Goal: Information Seeking & Learning: Compare options

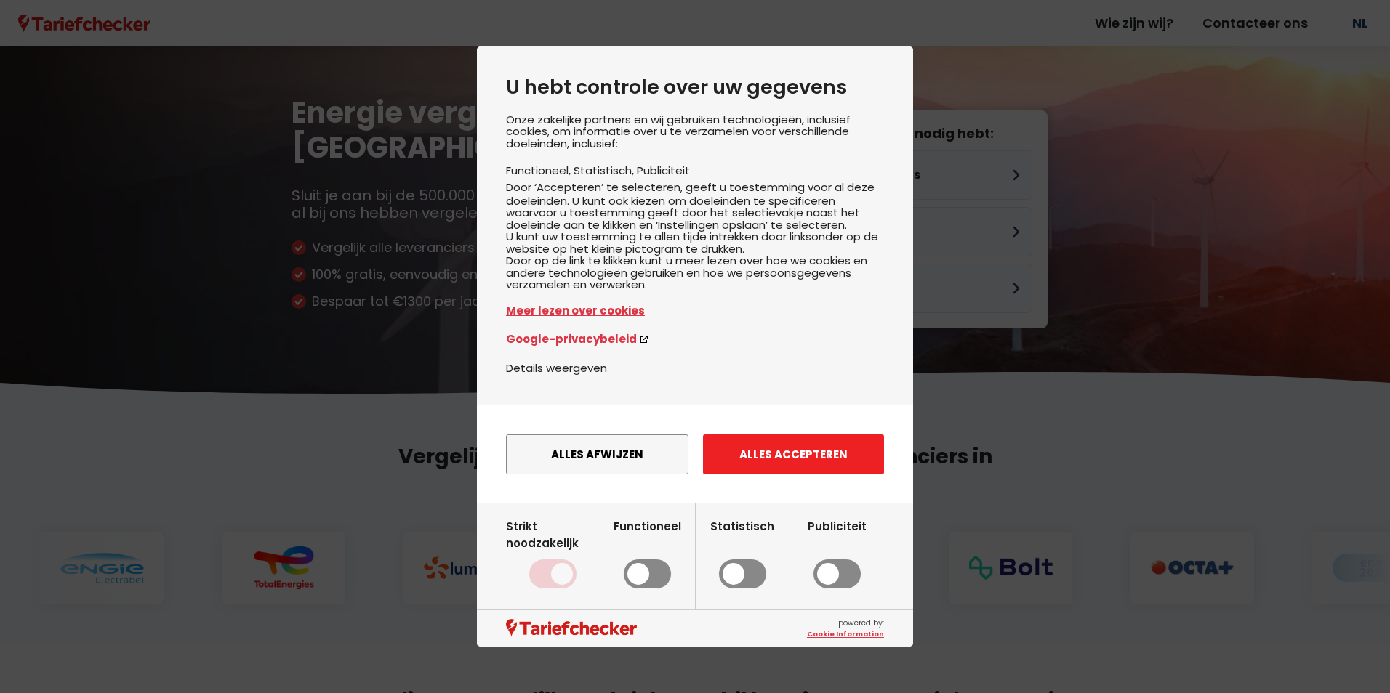
click at [789, 464] on button "Alles accepteren" at bounding box center [793, 455] width 181 height 40
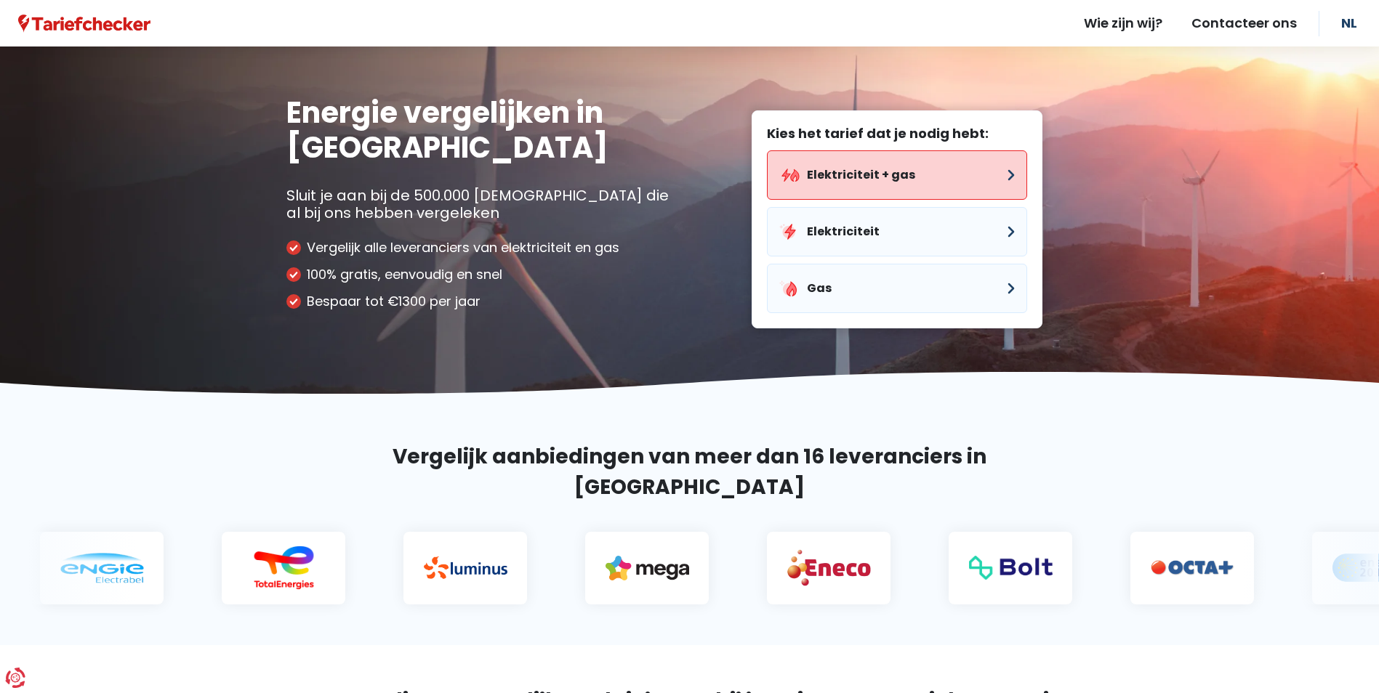
click at [884, 188] on button "Elektriciteit + gas" at bounding box center [897, 174] width 260 height 49
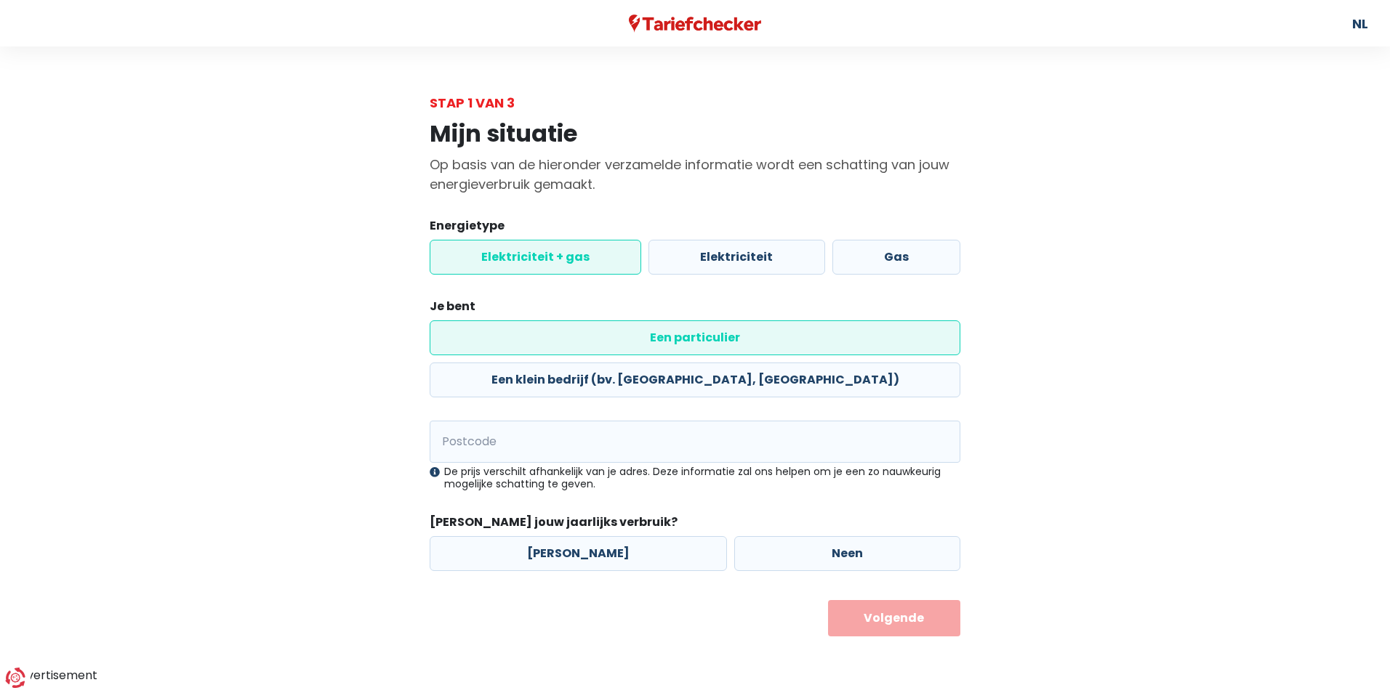
click at [566, 331] on label "Een particulier" at bounding box center [694, 337] width 531 height 35
click at [566, 331] on input "Een particulier" at bounding box center [694, 337] width 531 height 35
click at [461, 421] on input "Postcode" at bounding box center [694, 442] width 531 height 42
type input "1560"
click at [779, 536] on label "Neen" at bounding box center [847, 553] width 226 height 35
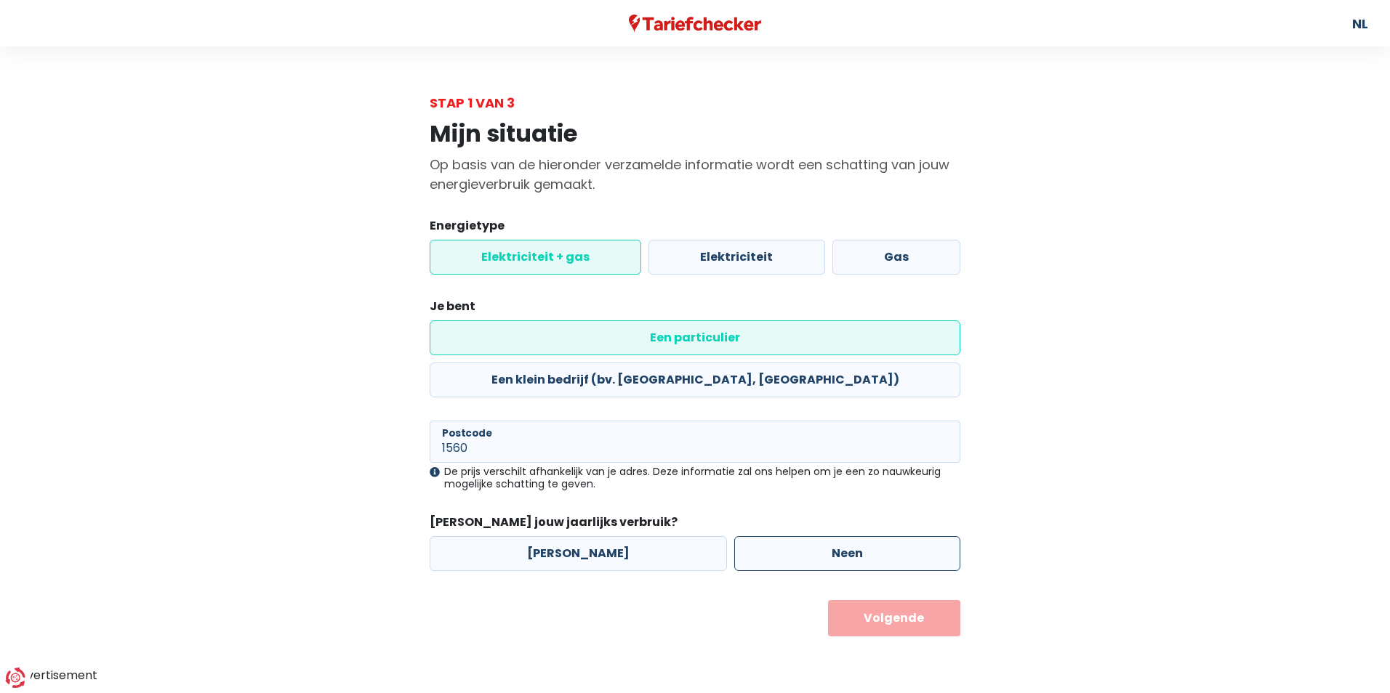
click at [779, 536] on input "Neen" at bounding box center [847, 553] width 226 height 35
radio input "true"
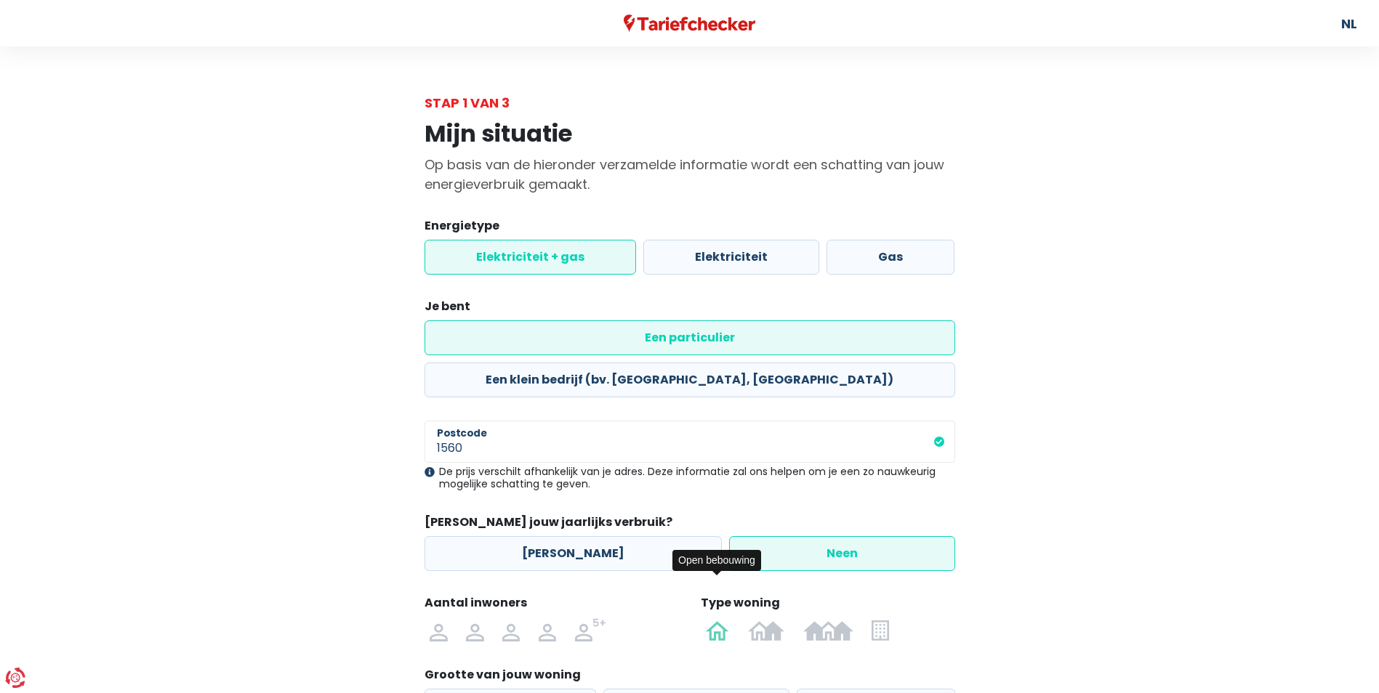
click at [722, 618] on img at bounding box center [717, 629] width 23 height 23
click at [722, 618] on input "radio" at bounding box center [718, 629] width 42 height 23
radio input "true"
click at [645, 689] on label "200 - 250m²" at bounding box center [696, 706] width 186 height 35
click at [645, 689] on input "200 - 250m²" at bounding box center [696, 706] width 186 height 35
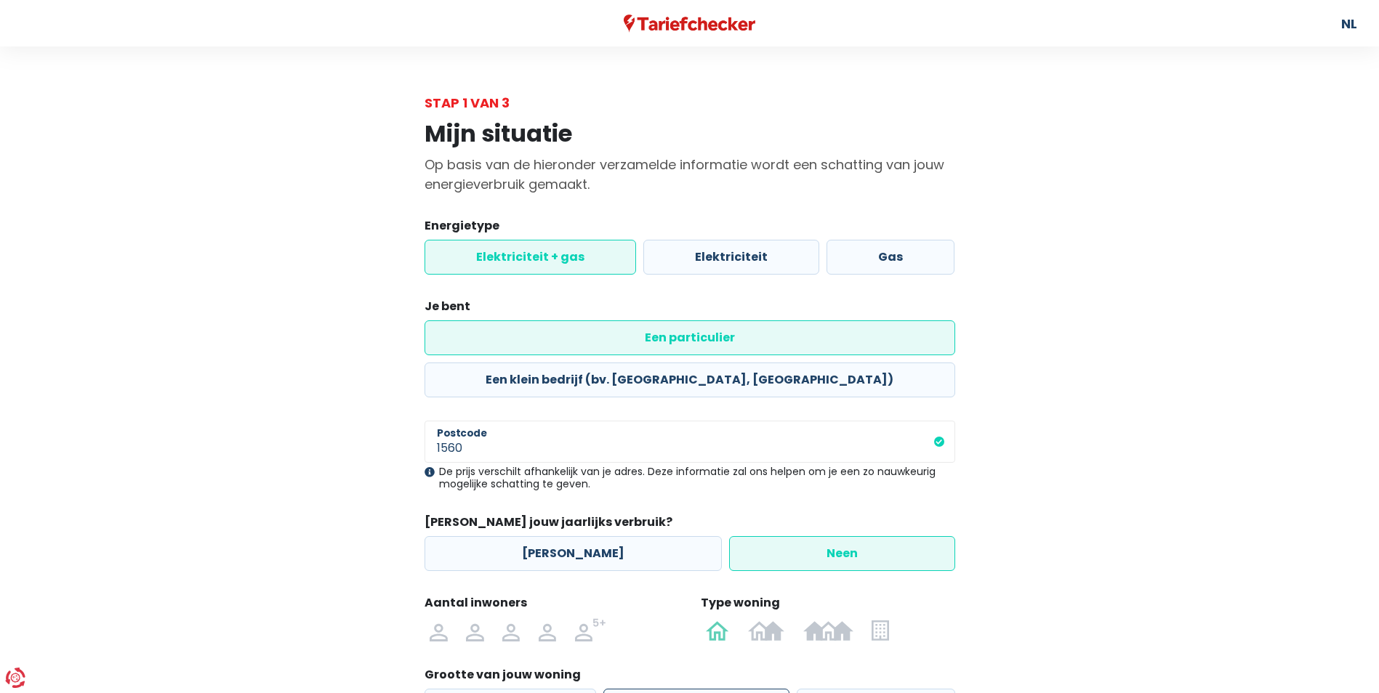
radio input "true"
click at [508, 618] on img at bounding box center [510, 629] width 17 height 23
click at [508, 618] on input "radio" at bounding box center [511, 629] width 36 height 23
radio input "true"
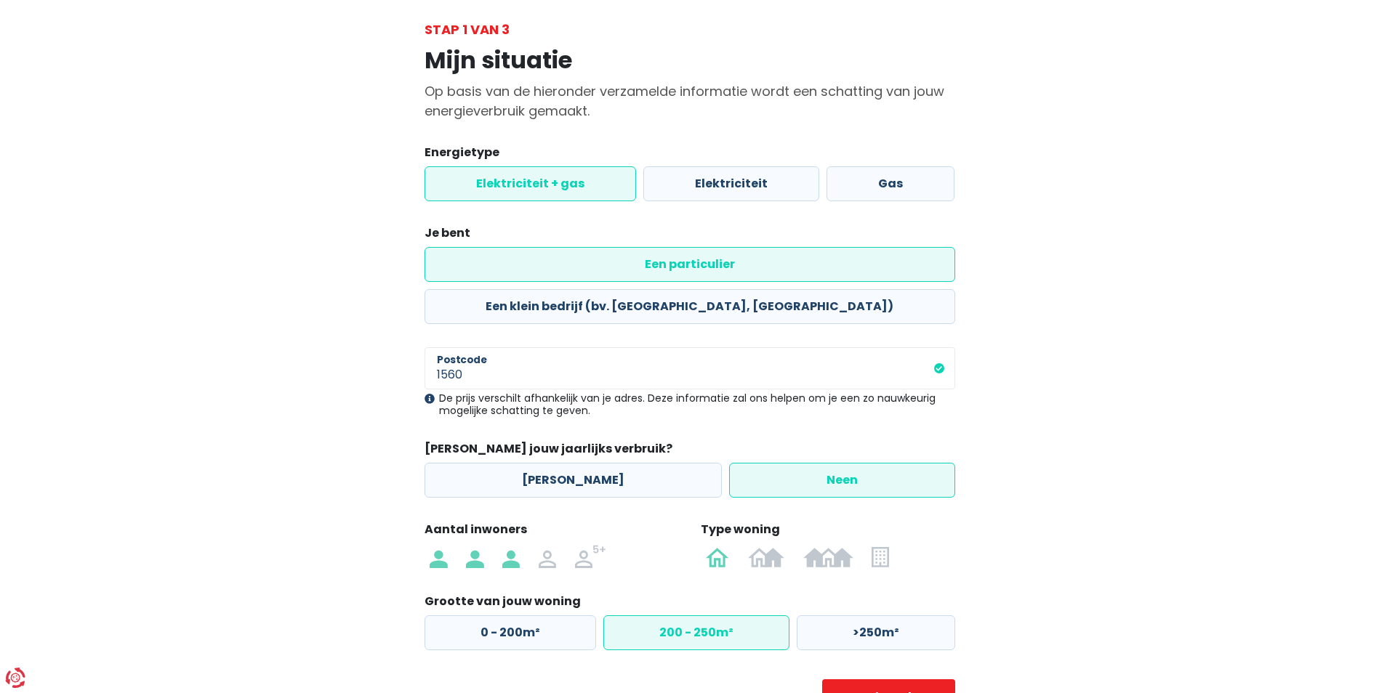
scroll to position [101, 0]
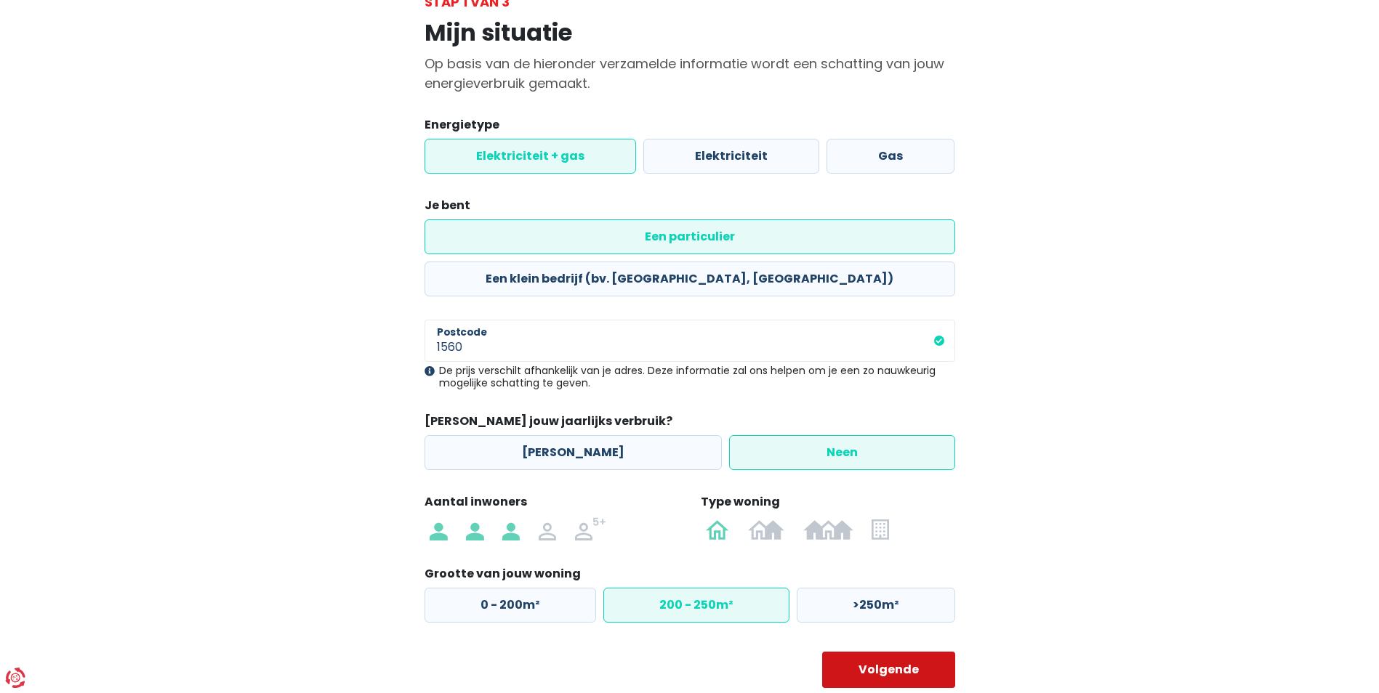
click at [906, 652] on button "Volgende" at bounding box center [888, 670] width 133 height 36
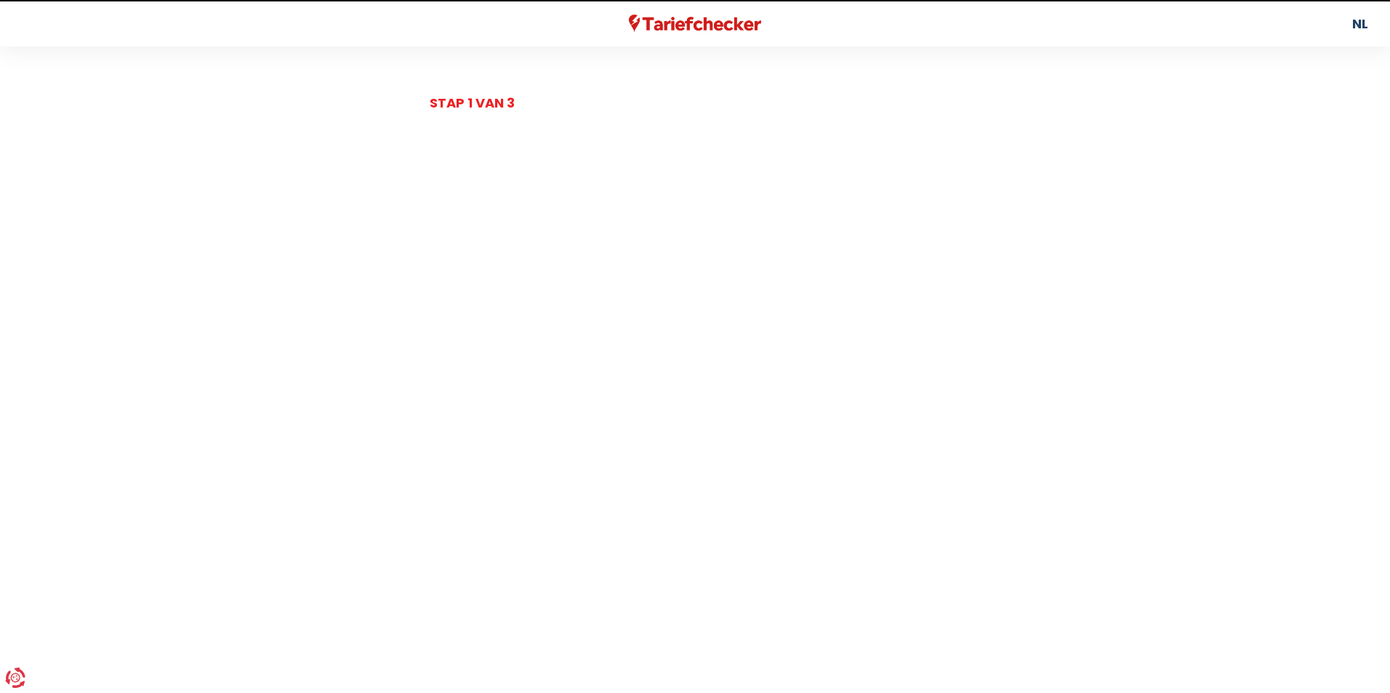
select select
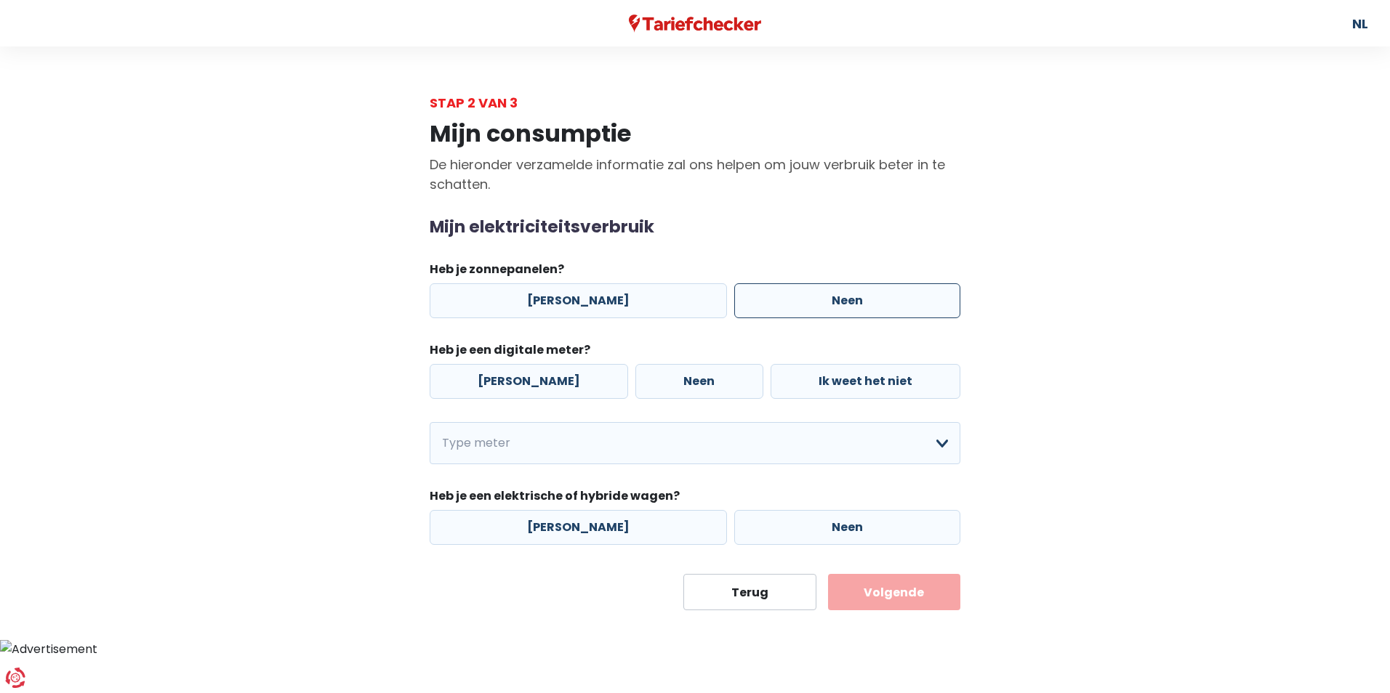
click at [827, 305] on label "Neen" at bounding box center [847, 300] width 226 height 35
click at [827, 305] on input "Neen" at bounding box center [847, 300] width 226 height 35
radio input "true"
click at [511, 376] on label "[PERSON_NAME]" at bounding box center [528, 381] width 198 height 35
click at [511, 376] on input "[PERSON_NAME]" at bounding box center [528, 381] width 198 height 35
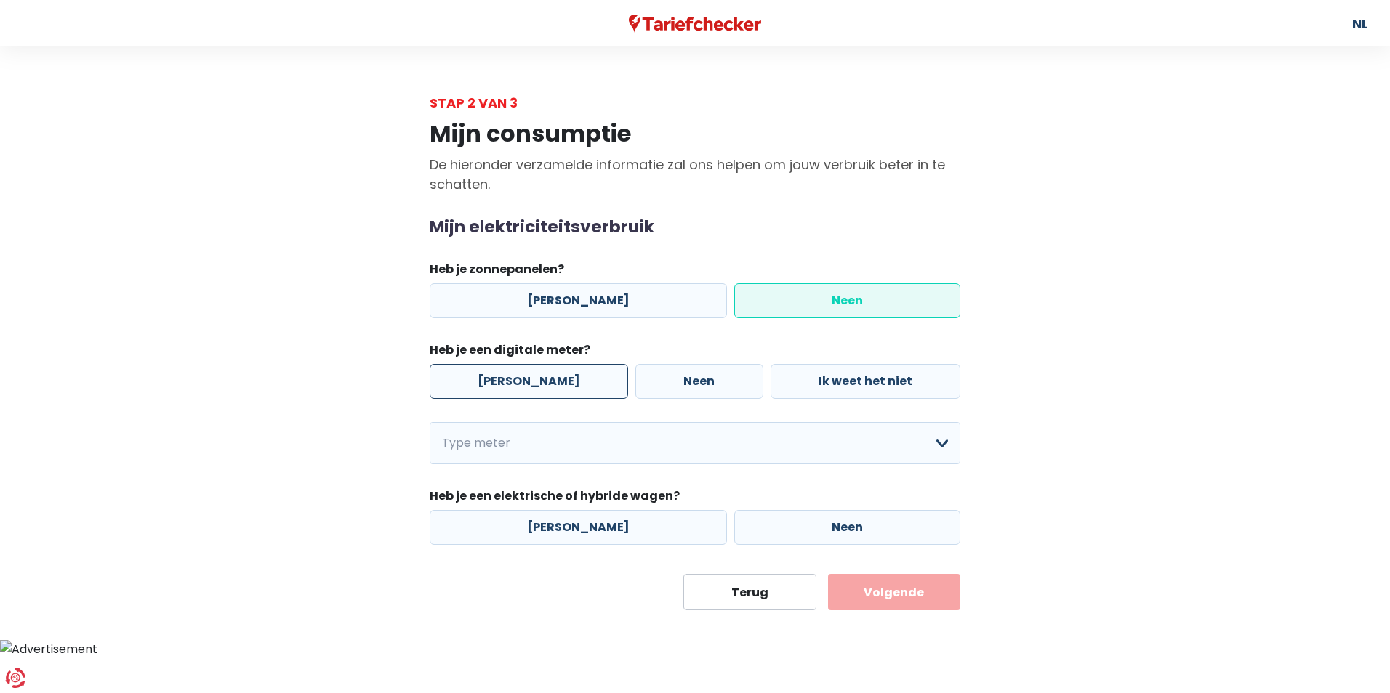
radio input "true"
click at [520, 443] on select "Enkelvoudig Tweevoudig Enkelvoudig + uitsluitend nachttarief Tweevoudig + uitsl…" at bounding box center [694, 443] width 531 height 42
select select "day_single_rate"
click at [429, 422] on select "Enkelvoudig Tweevoudig Enkelvoudig + uitsluitend nachttarief Tweevoudig + uitsl…" at bounding box center [694, 443] width 531 height 42
click at [781, 530] on label "Neen" at bounding box center [847, 527] width 226 height 35
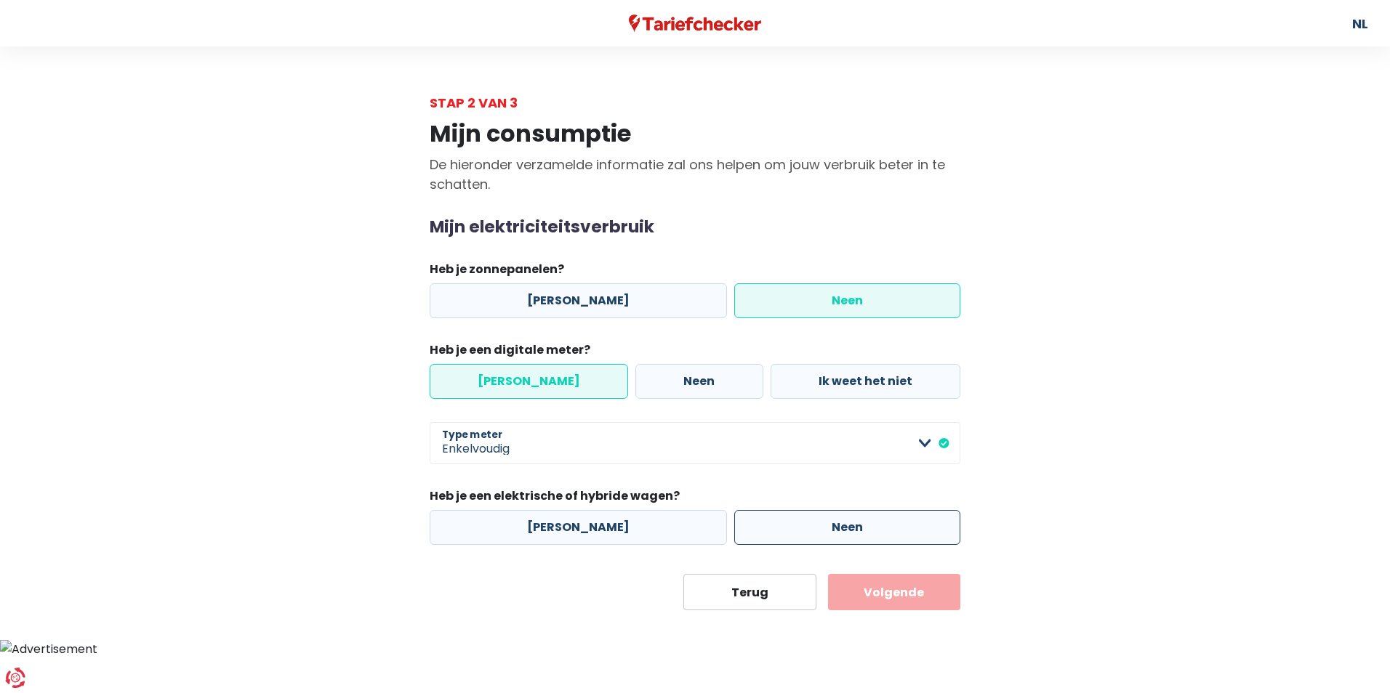
click at [781, 530] on input "Neen" at bounding box center [847, 527] width 226 height 35
radio input "true"
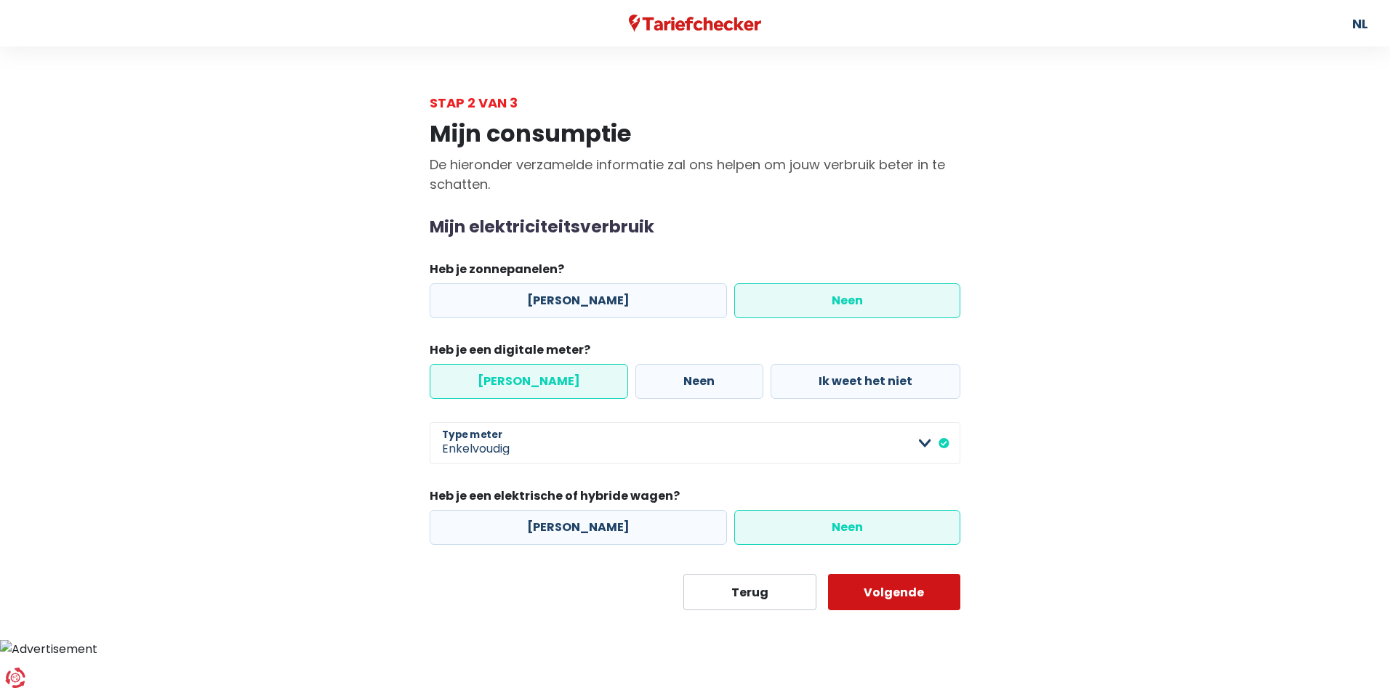
click at [886, 593] on button "Volgende" at bounding box center [894, 592] width 133 height 36
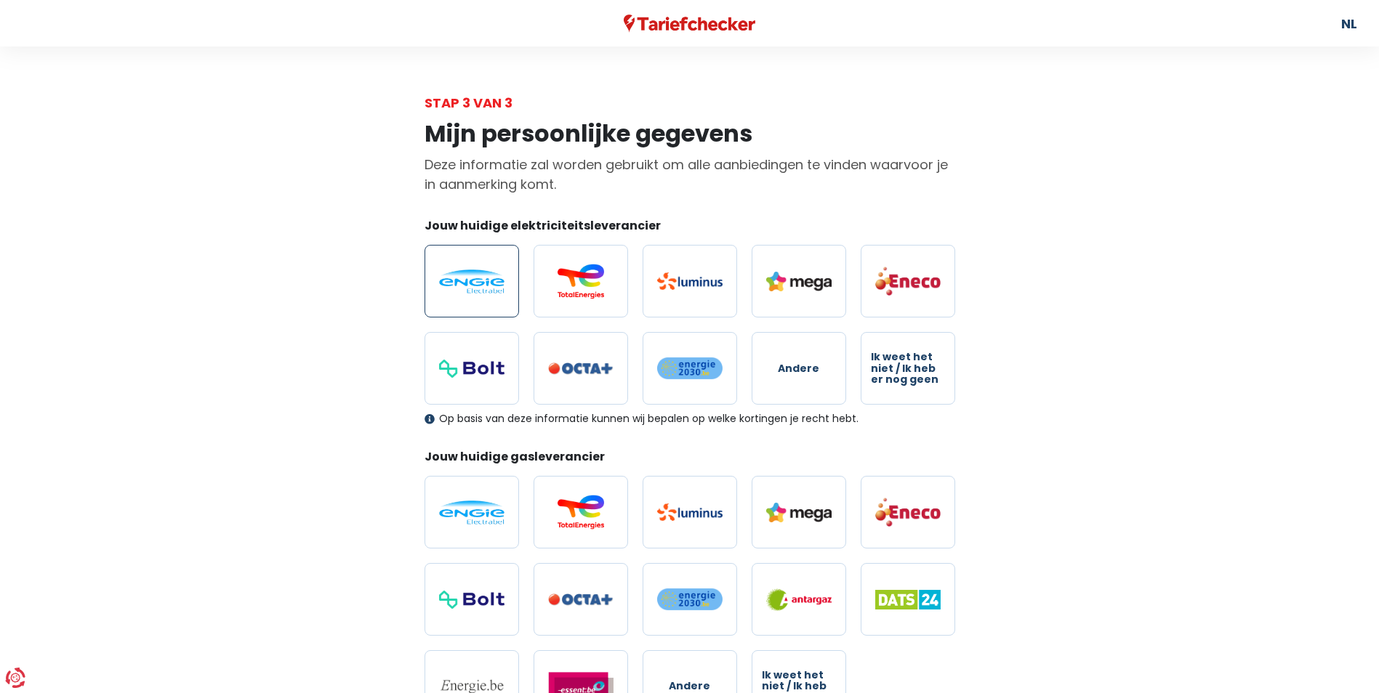
click at [477, 286] on img at bounding box center [471, 282] width 65 height 24
click at [477, 286] on input "radio" at bounding box center [471, 281] width 94 height 73
radio input "true"
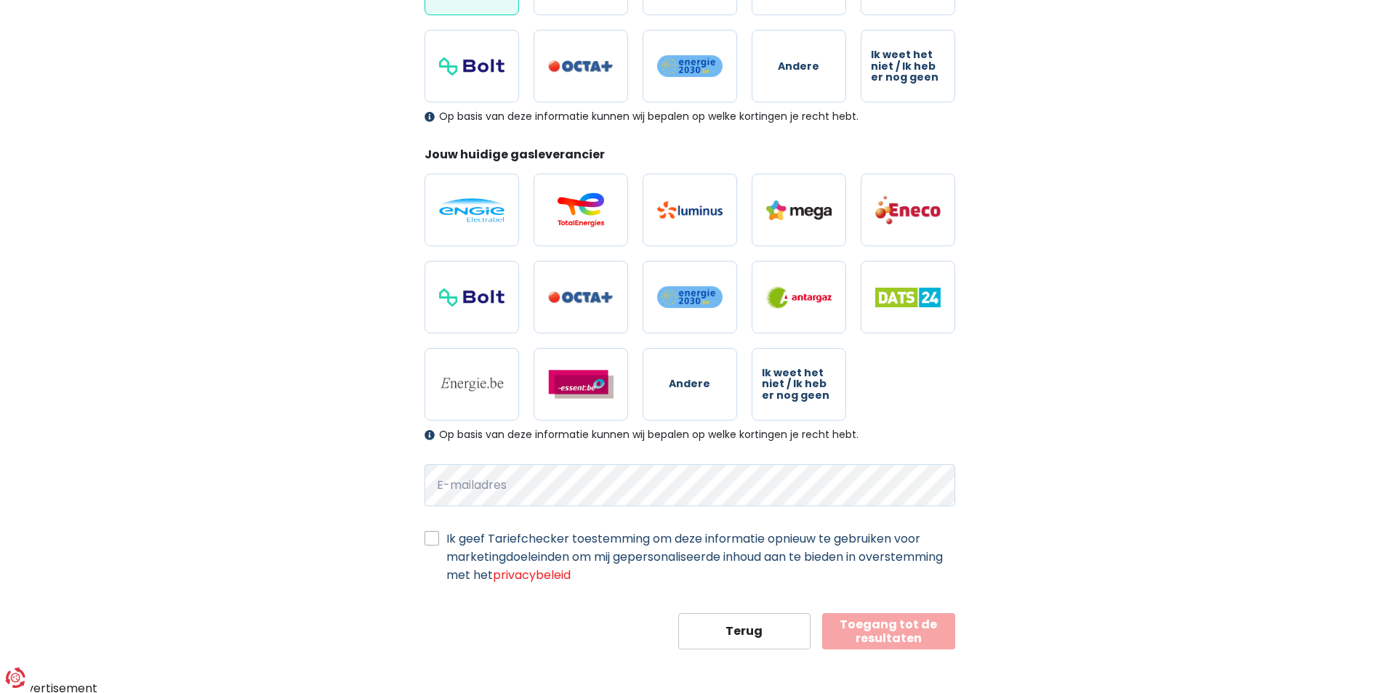
scroll to position [306, 0]
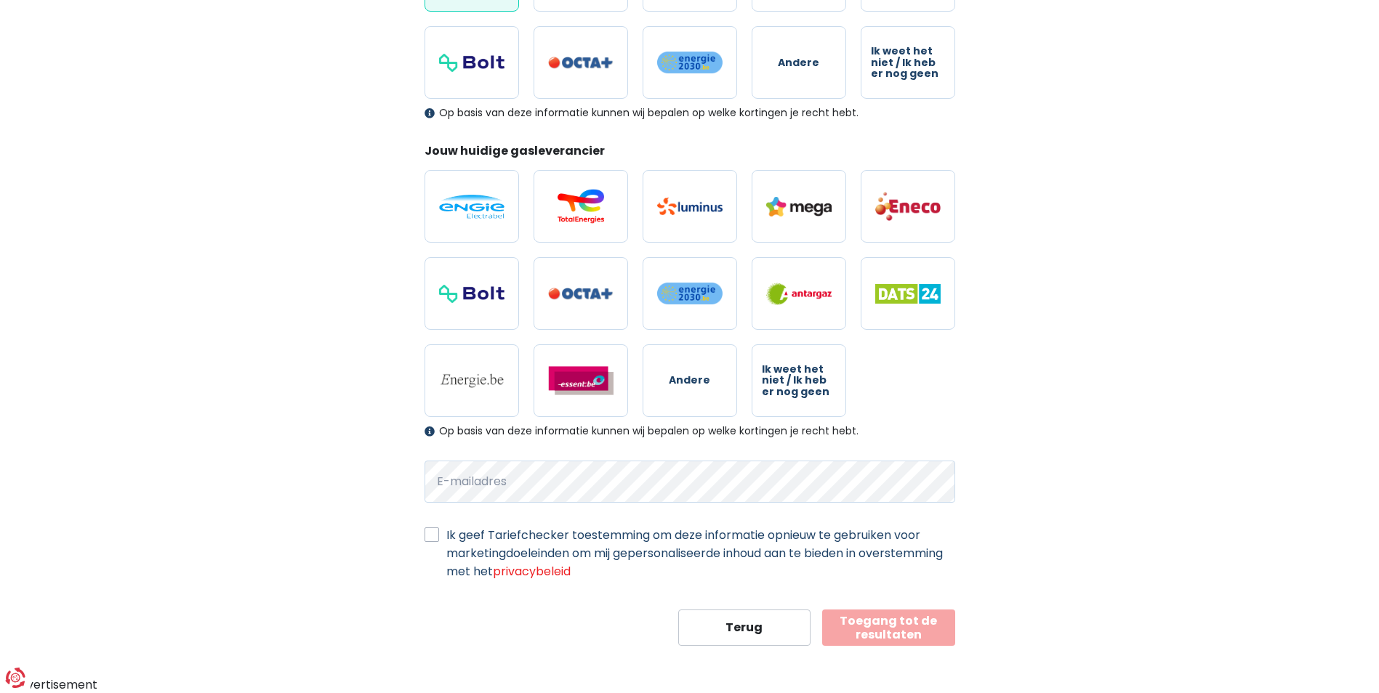
click at [446, 528] on label "Ik geef Tariefchecker toestemming om deze informatie opnieuw te gebruiken voor …" at bounding box center [700, 553] width 509 height 55
click at [433, 528] on input "Ik geef Tariefchecker toestemming om deze informatie opnieuw te gebruiken voor …" at bounding box center [431, 533] width 15 height 15
click at [894, 621] on button "Toegang tot de resultaten" at bounding box center [888, 628] width 133 height 36
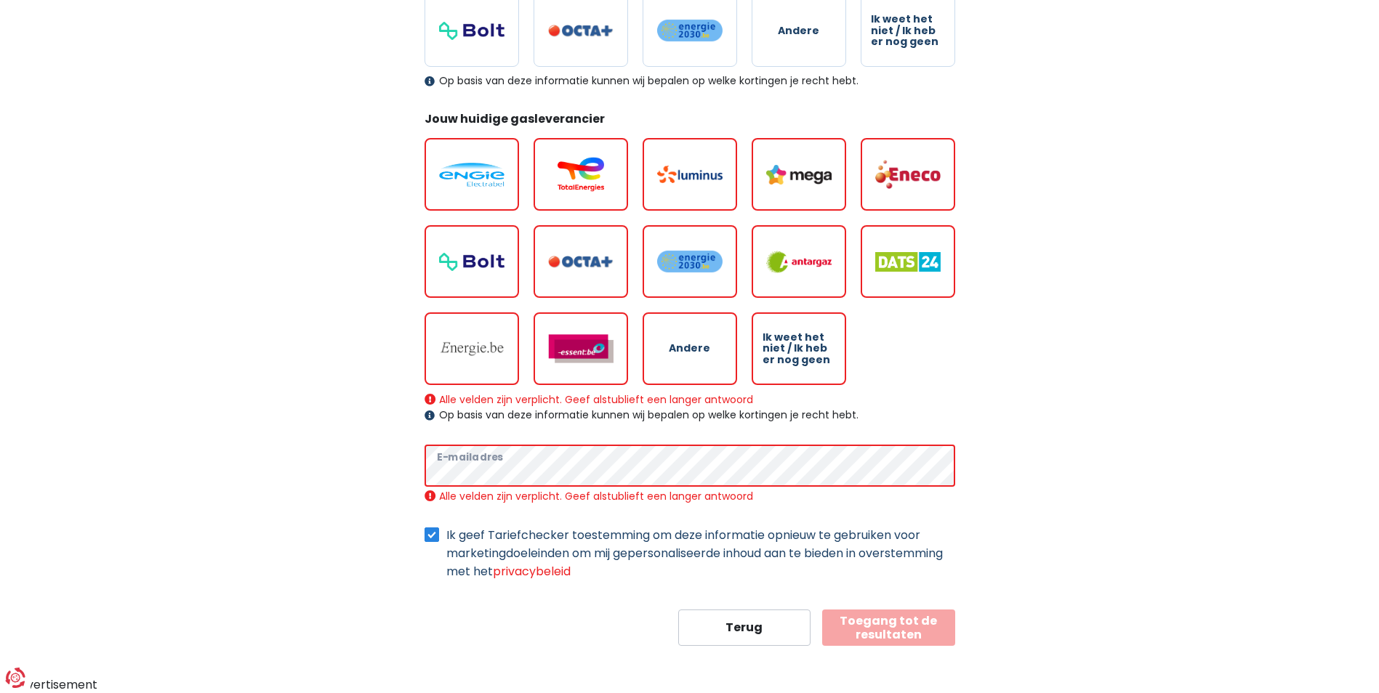
scroll to position [322, 0]
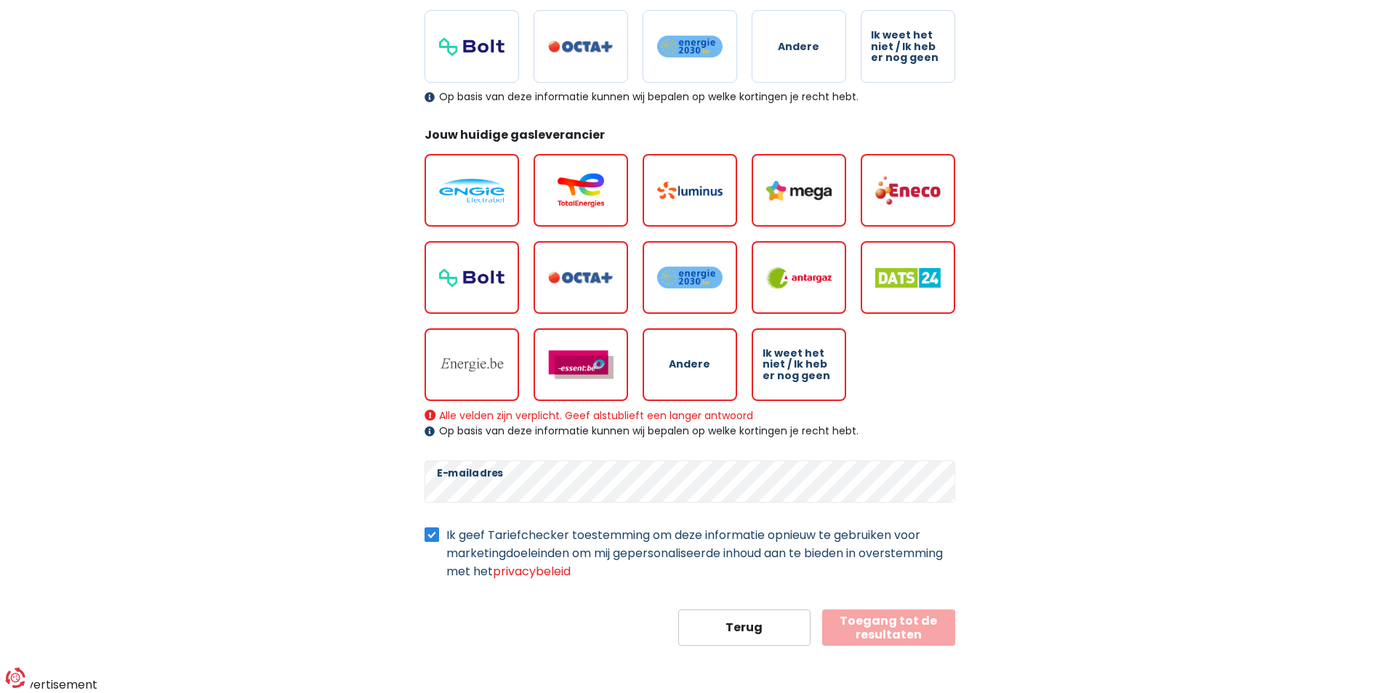
click at [882, 637] on button "Toegang tot de resultaten" at bounding box center [888, 628] width 133 height 36
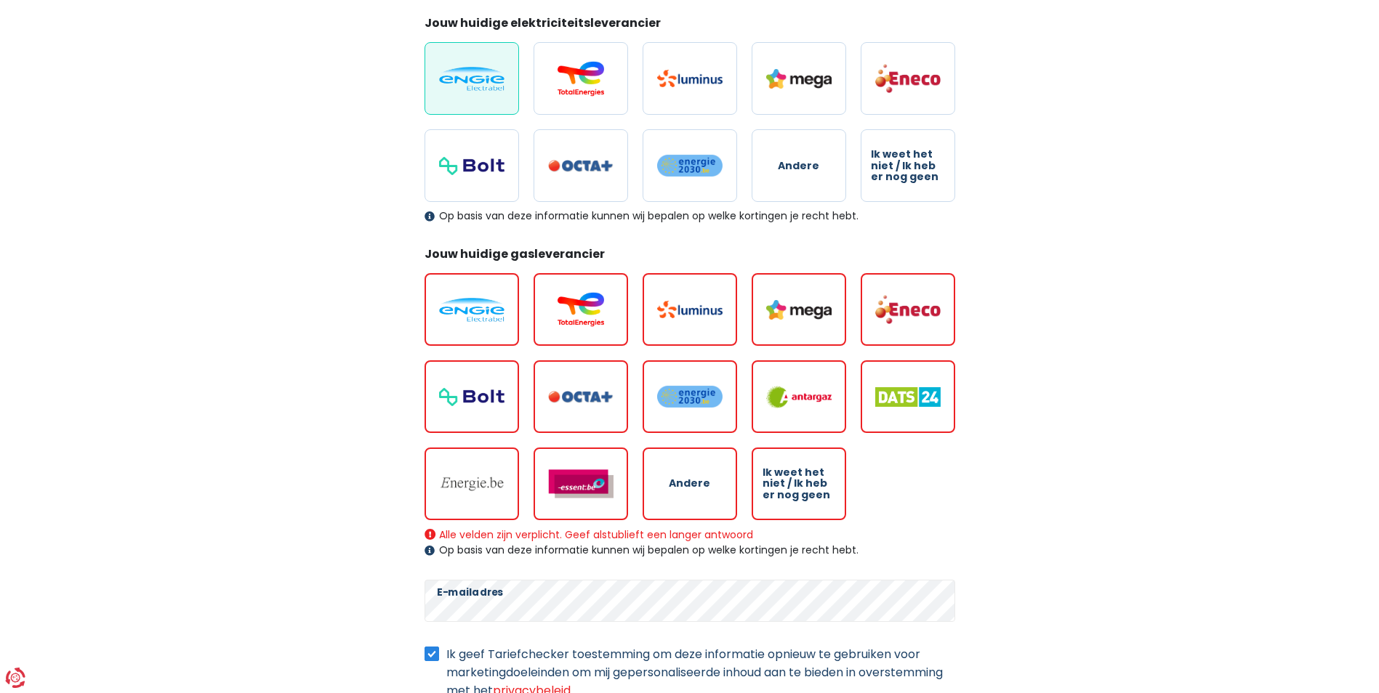
scroll to position [218, 0]
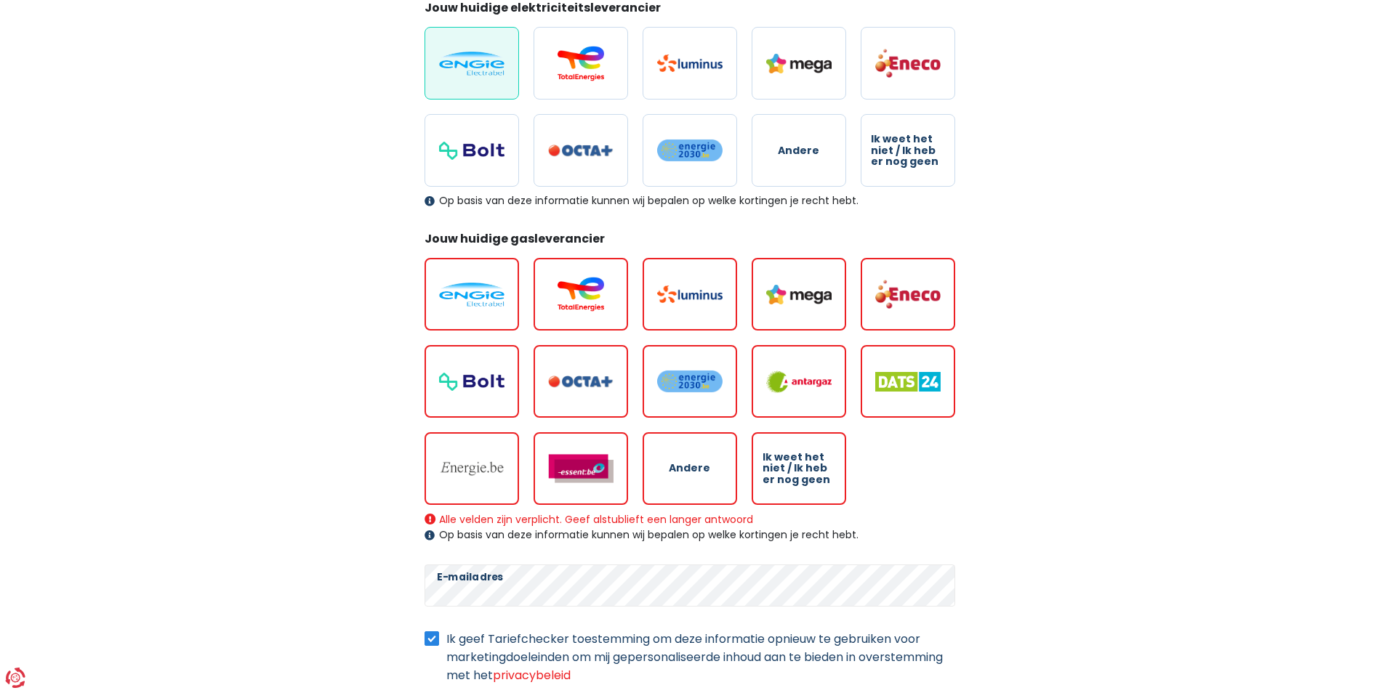
click at [441, 547] on form "Jouw huidige elektriciteitsleverancier Andere Ik weet het niet / Ik heb er nog …" at bounding box center [689, 374] width 531 height 751
click at [874, 533] on div "Op basis van deze informatie kunnen wij bepalen op welke kortingen je recht heb…" at bounding box center [689, 535] width 531 height 12
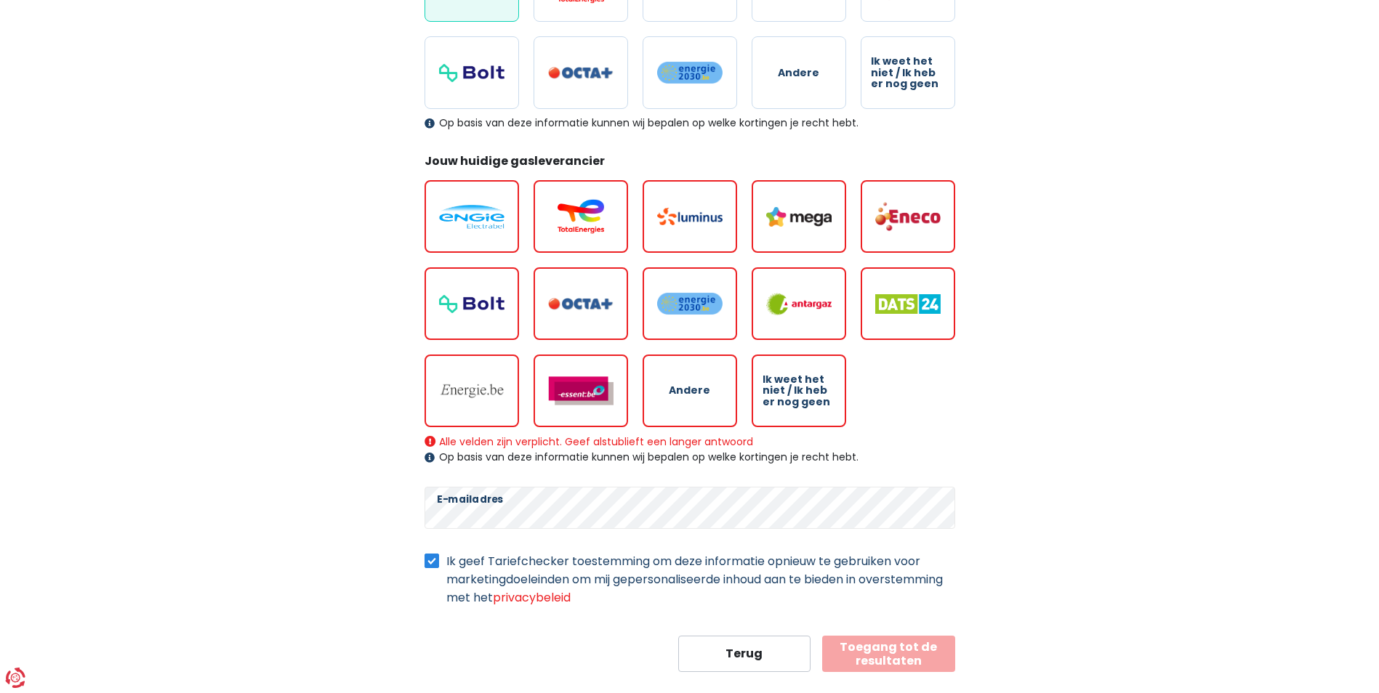
scroll to position [322, 0]
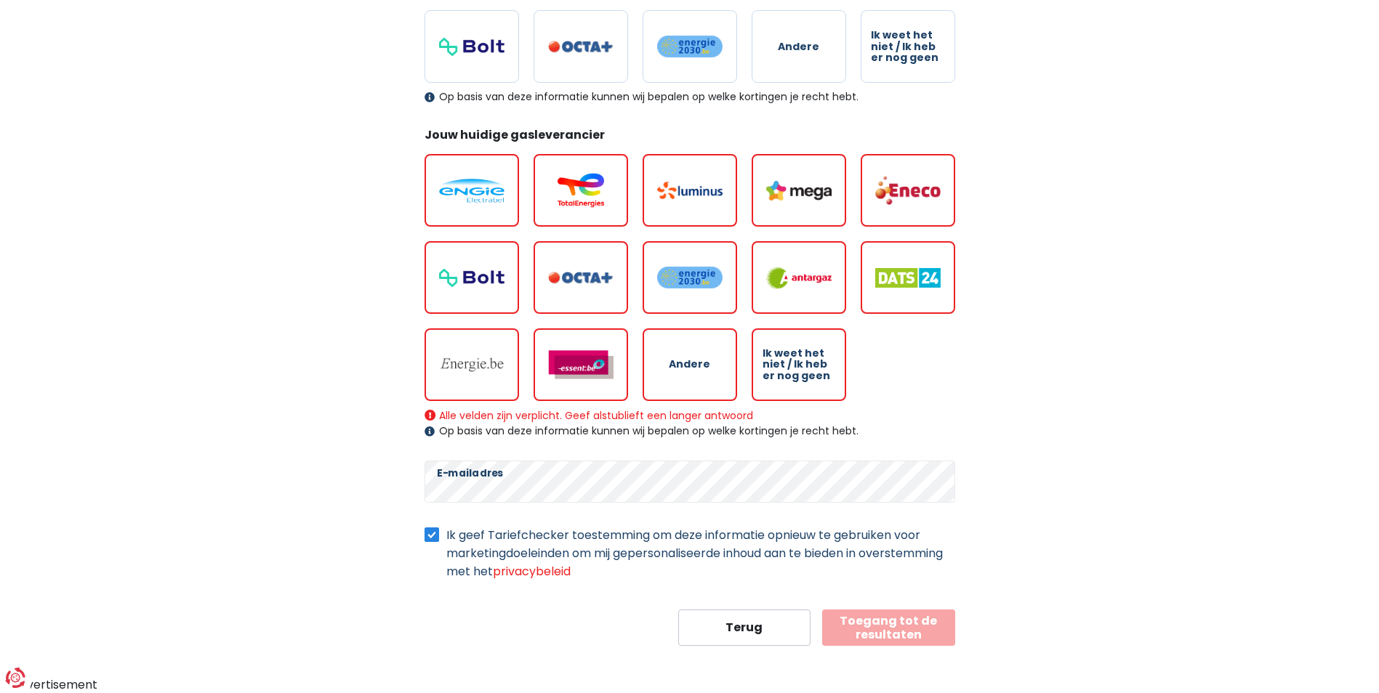
click at [878, 437] on div "Op basis van deze informatie kunnen wij bepalen op welke kortingen je recht heb…" at bounding box center [689, 431] width 531 height 12
click at [445, 107] on form "Jouw huidige elektriciteitsleverancier Andere Ik weet het niet / Ik heb er nog …" at bounding box center [689, 270] width 531 height 751
click at [528, 120] on form "Jouw huidige elektriciteitsleverancier Andere Ik weet het niet / Ik heb er nog …" at bounding box center [689, 270] width 531 height 751
click at [446, 531] on label "Ik geef Tariefchecker toestemming om deze informatie opnieuw te gebruiken voor …" at bounding box center [700, 553] width 509 height 55
click at [432, 531] on input "Ik geef Tariefchecker toestemming om deze informatie opnieuw te gebruiken voor …" at bounding box center [431, 533] width 15 height 15
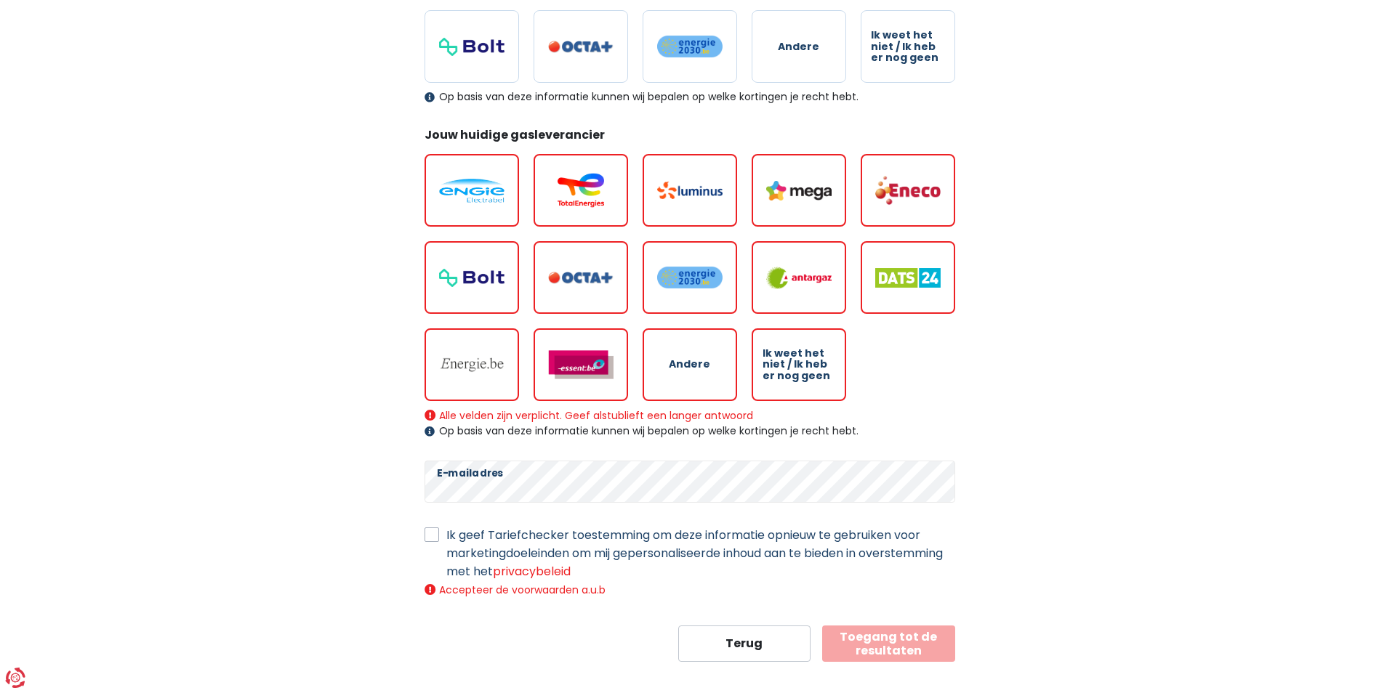
click at [446, 536] on label "Ik geef Tariefchecker toestemming om deze informatie opnieuw te gebruiken voor …" at bounding box center [700, 553] width 509 height 55
click at [430, 536] on input "Ik geef Tariefchecker toestemming om deze informatie opnieuw te gebruiken voor …" at bounding box center [431, 533] width 15 height 15
checkbox input "true"
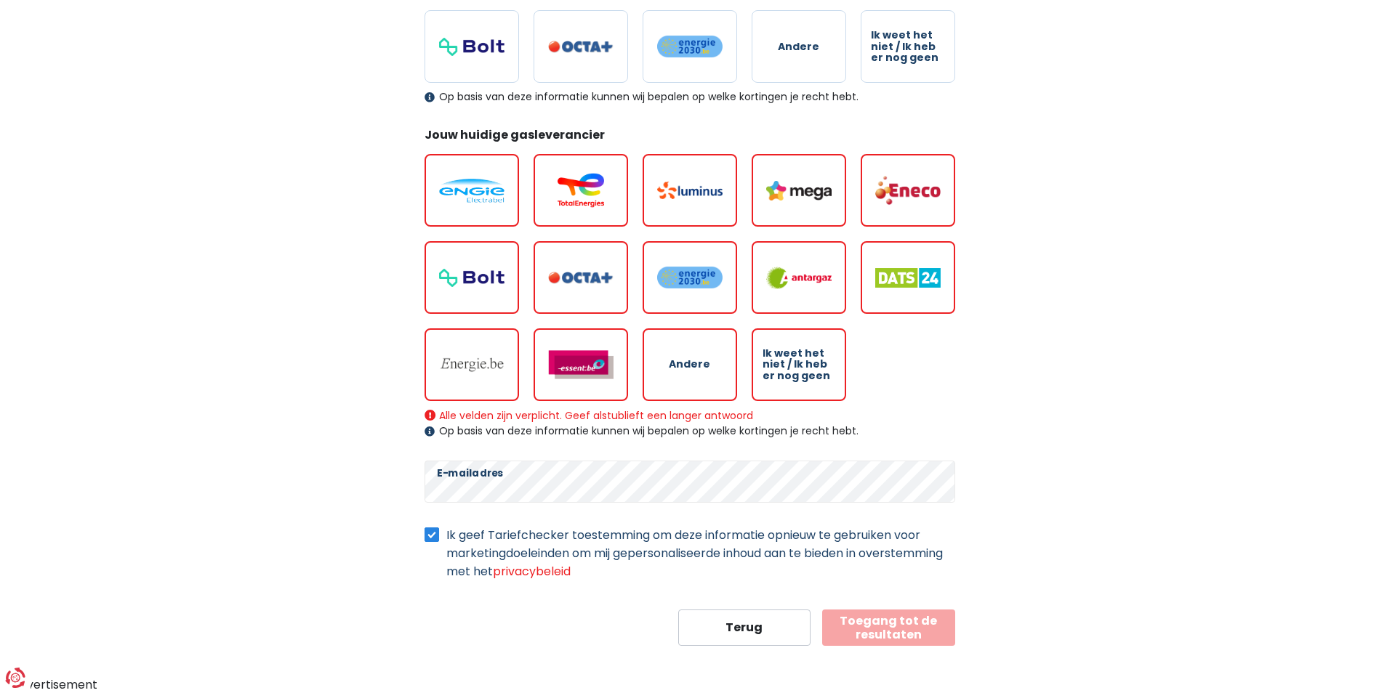
click at [429, 435] on div "Op basis van deze informatie kunnen wij bepalen op welke kortingen je recht heb…" at bounding box center [689, 431] width 531 height 12
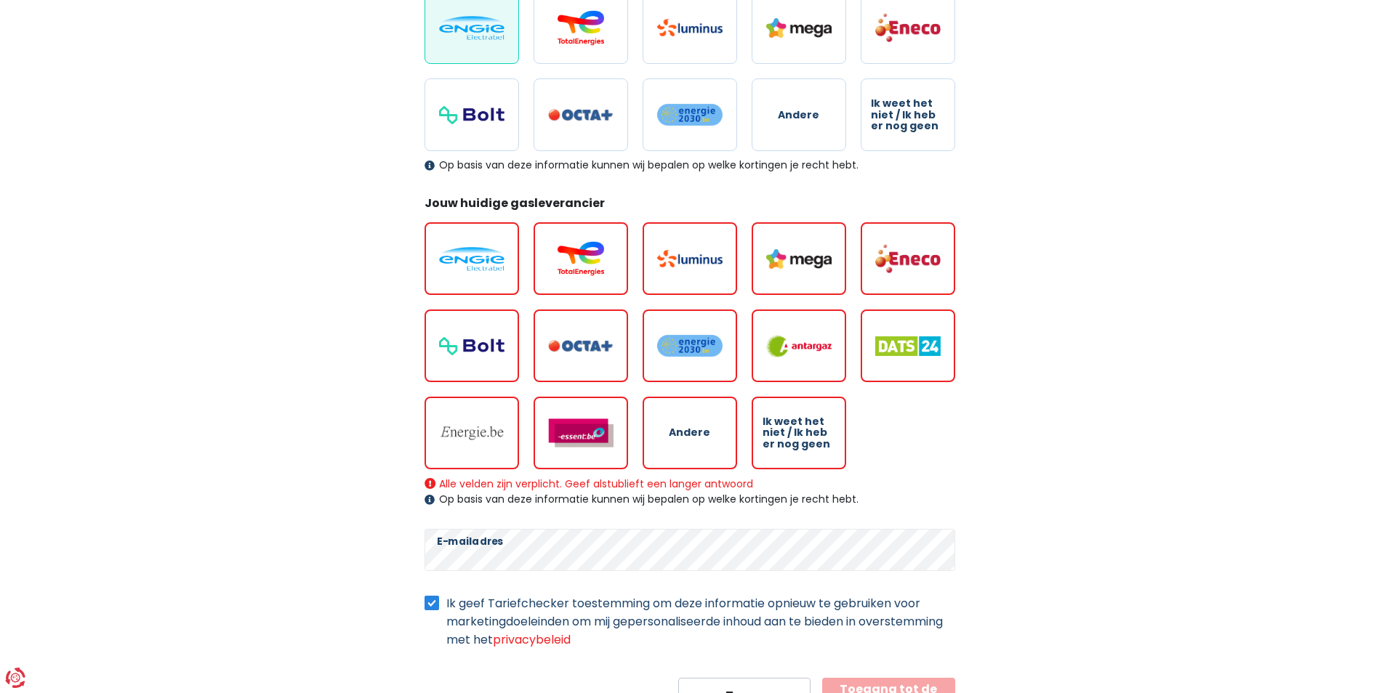
scroll to position [104, 0]
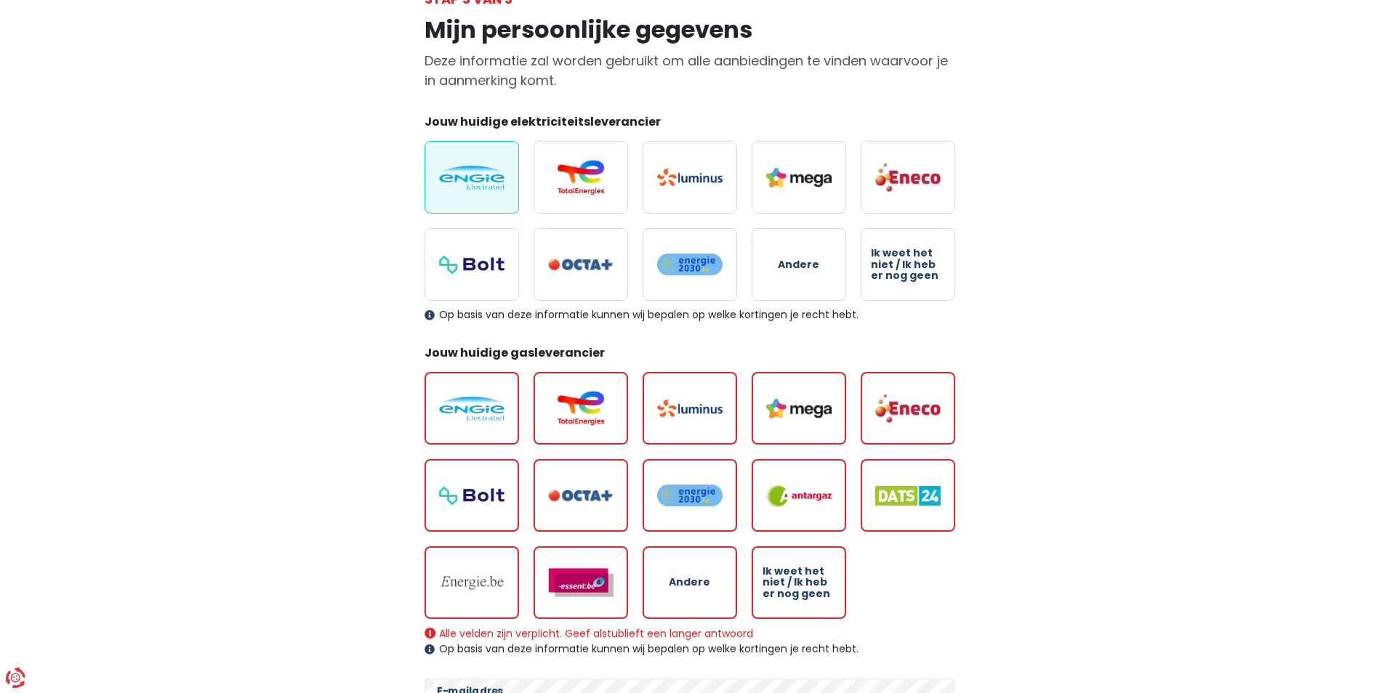
click at [880, 316] on div "Op basis van deze informatie kunnen wij bepalen op welke kortingen je recht heb…" at bounding box center [689, 315] width 531 height 12
click at [841, 335] on form "Jouw huidige elektriciteitsleverancier Andere Ik weet het niet / Ik heb er nog …" at bounding box center [689, 488] width 531 height 751
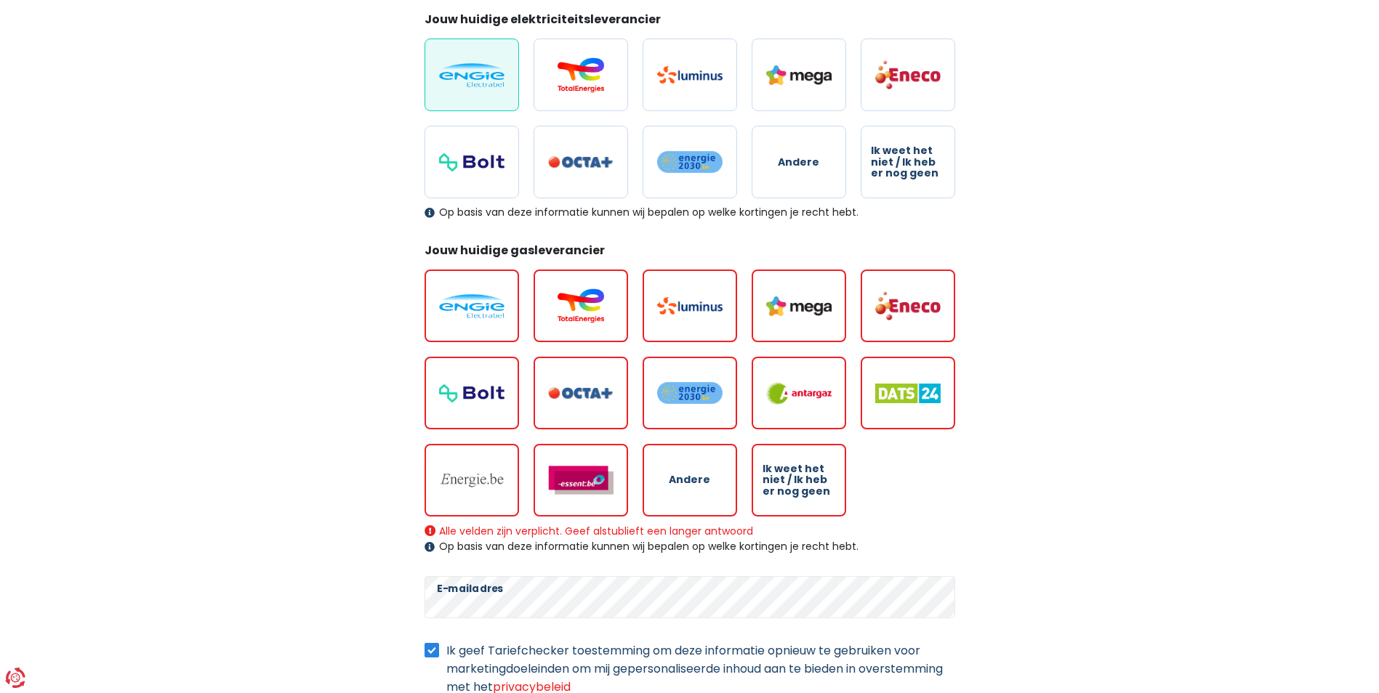
scroll to position [322, 0]
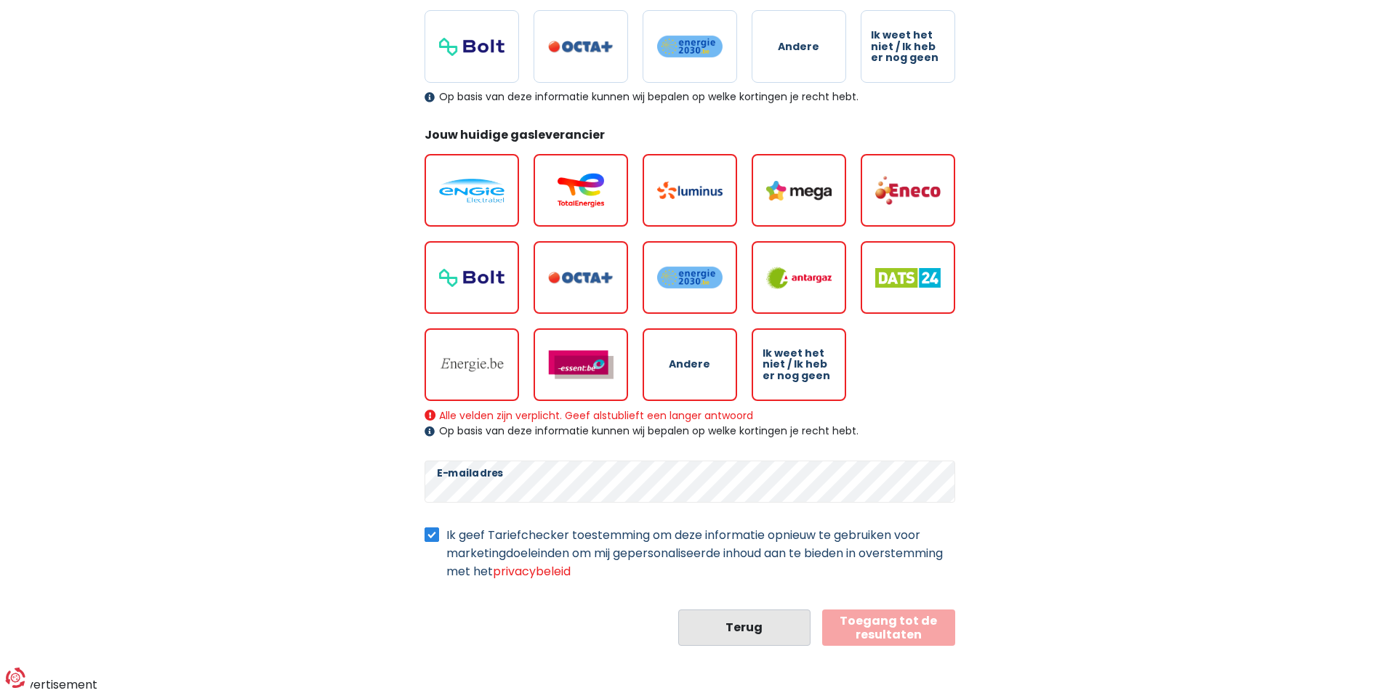
click at [744, 624] on button "Terug" at bounding box center [744, 628] width 133 height 36
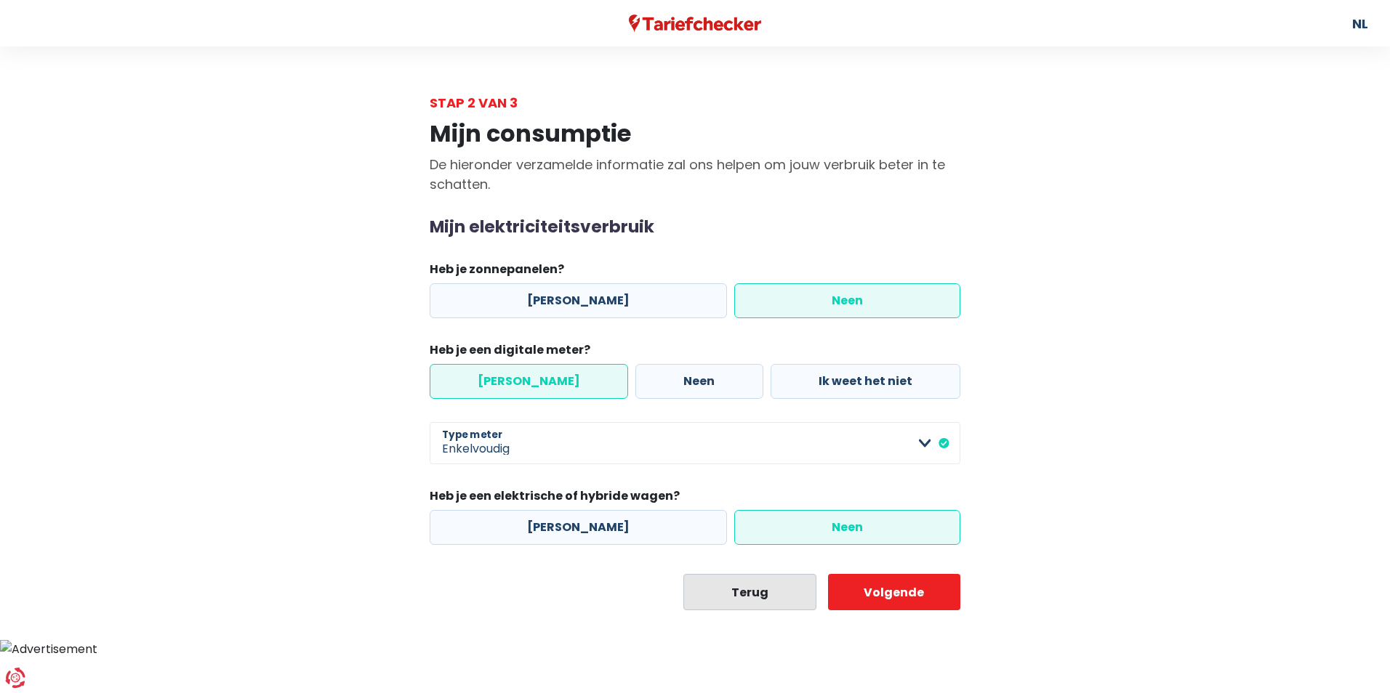
click at [745, 585] on button "Terug" at bounding box center [749, 592] width 133 height 36
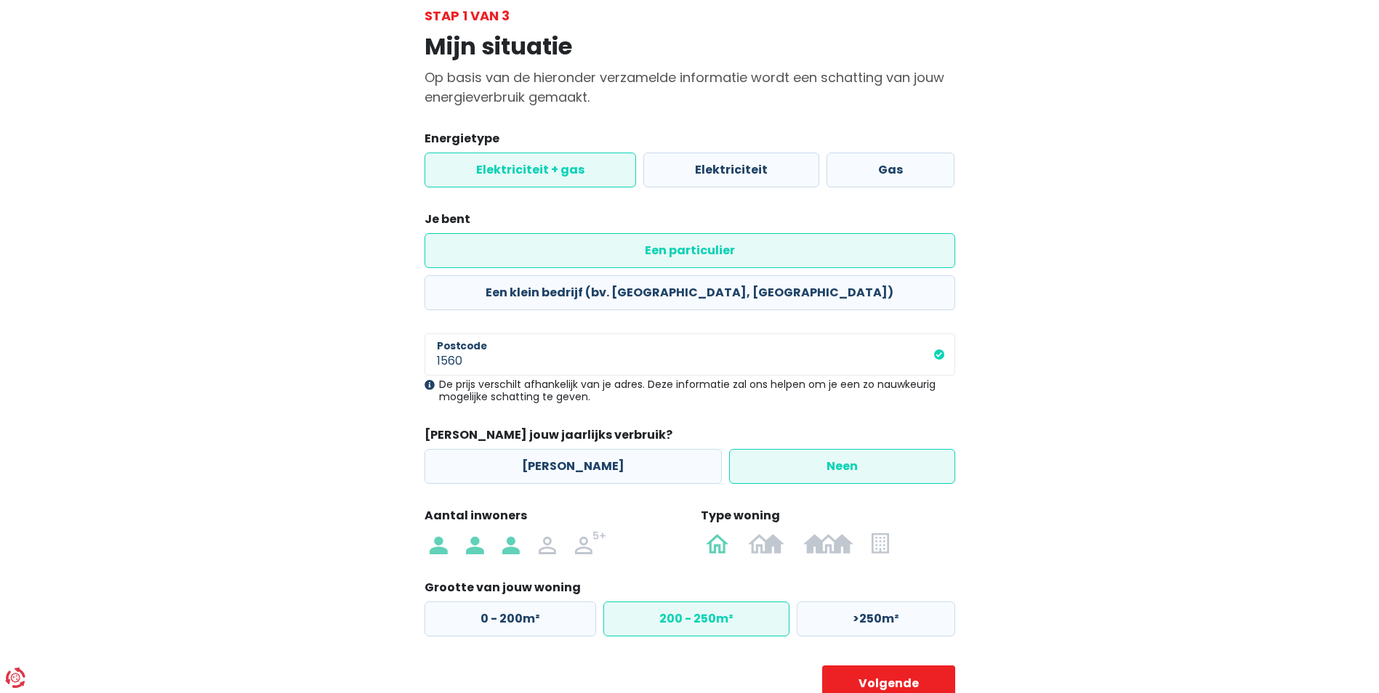
scroll to position [101, 0]
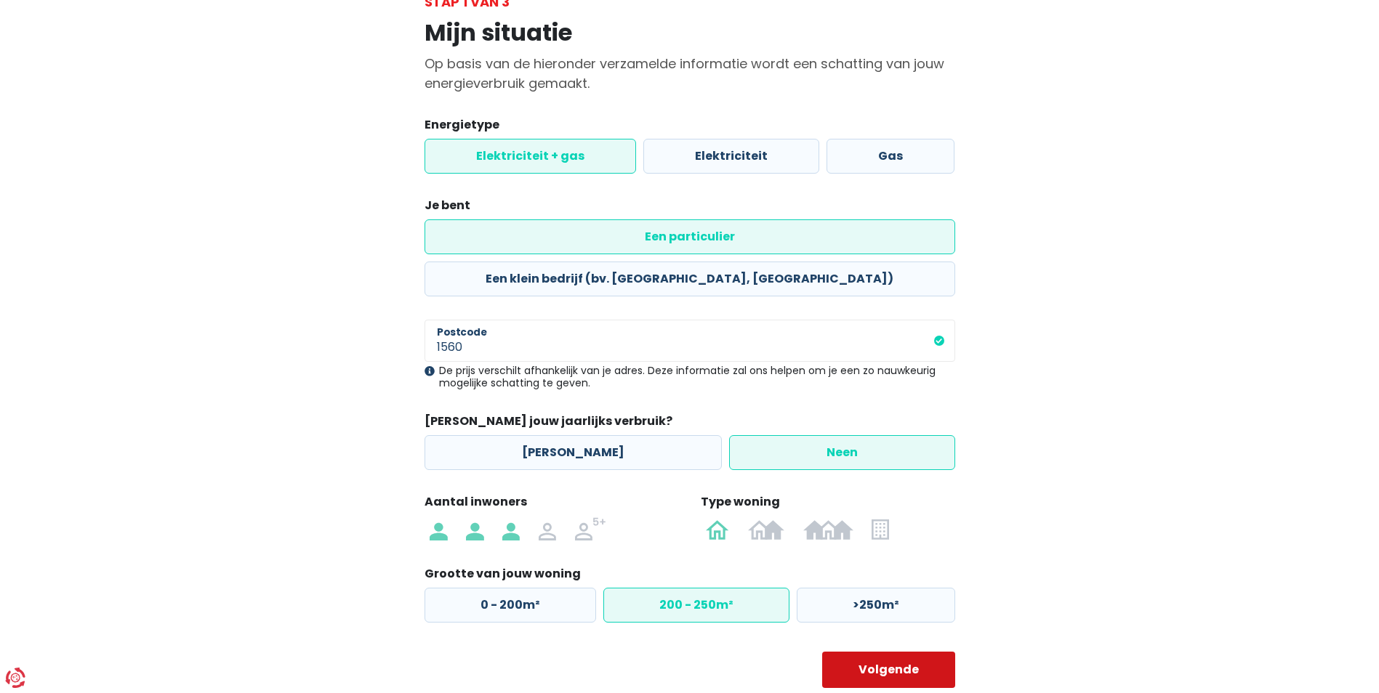
click at [869, 652] on button "Volgende" at bounding box center [888, 670] width 133 height 36
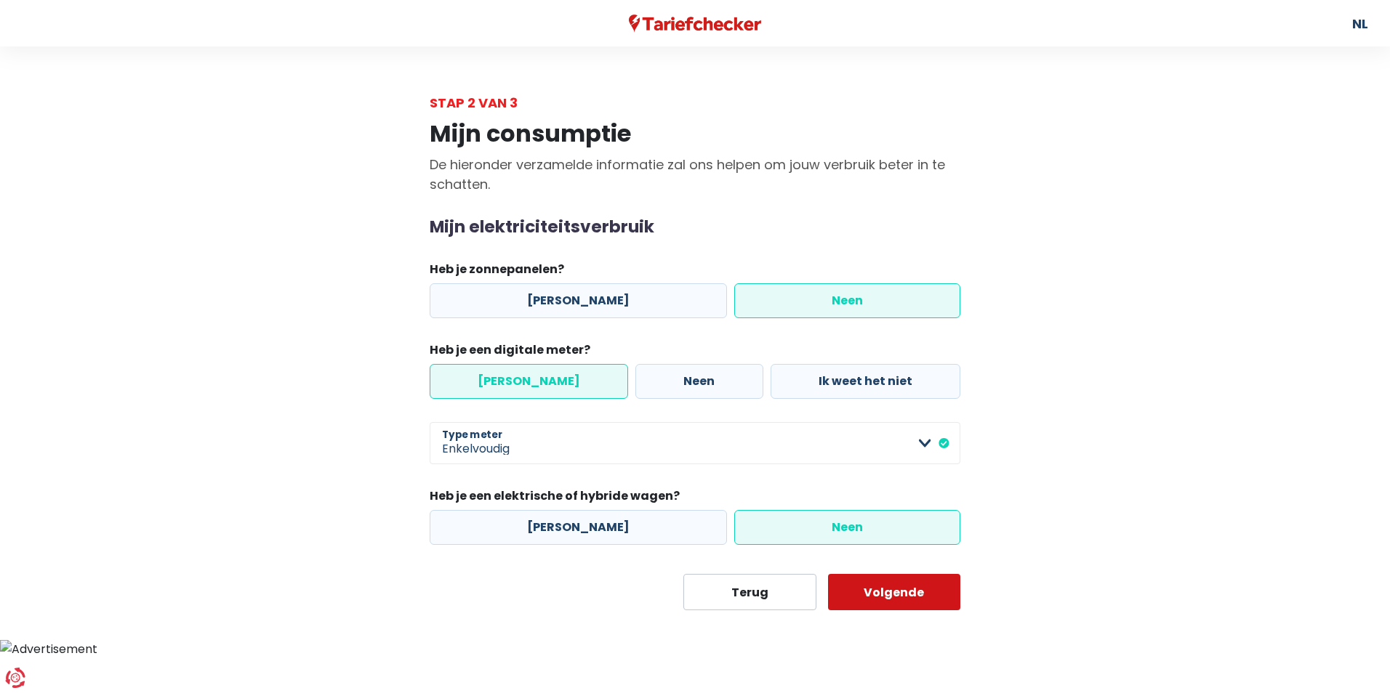
click at [880, 592] on button "Volgende" at bounding box center [894, 592] width 133 height 36
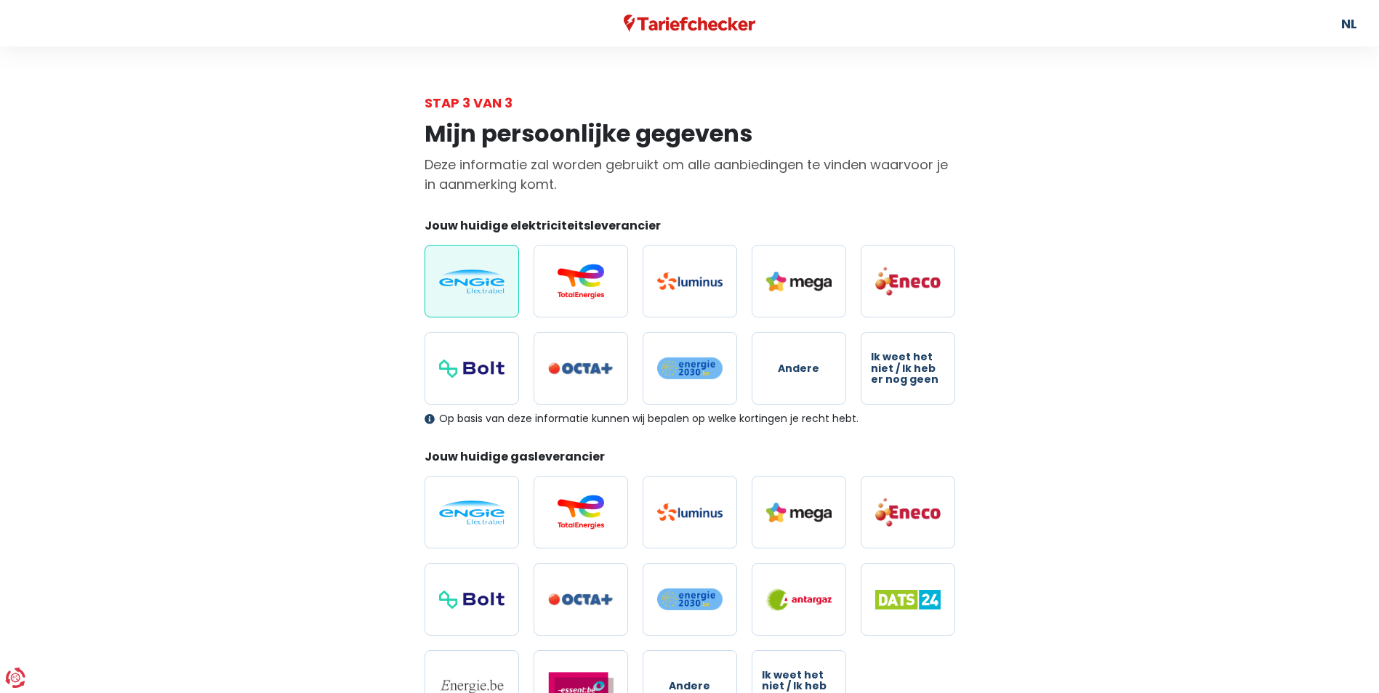
click at [487, 274] on img at bounding box center [471, 282] width 65 height 24
click at [487, 274] on input "radio" at bounding box center [471, 281] width 94 height 73
click at [483, 273] on img at bounding box center [471, 282] width 65 height 24
click at [483, 273] on input "radio" at bounding box center [471, 281] width 94 height 73
click at [483, 273] on img at bounding box center [471, 282] width 65 height 24
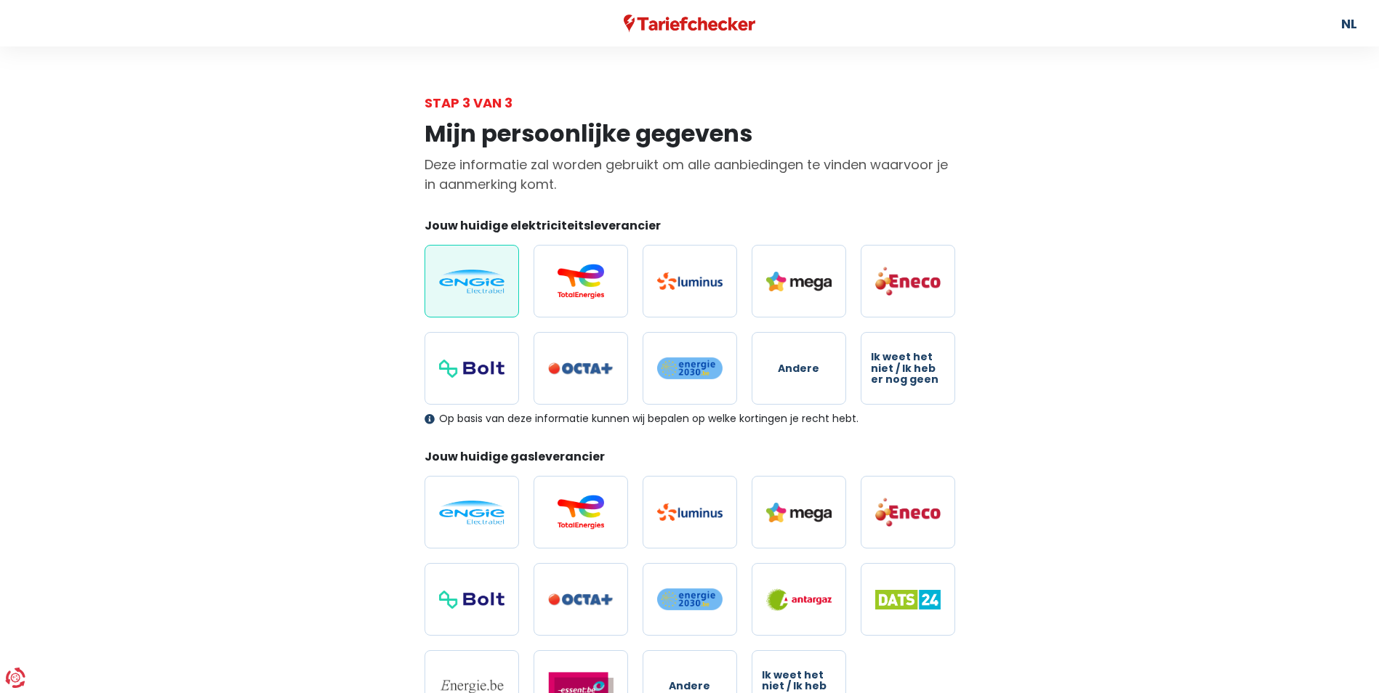
click at [483, 273] on input "radio" at bounding box center [471, 281] width 94 height 73
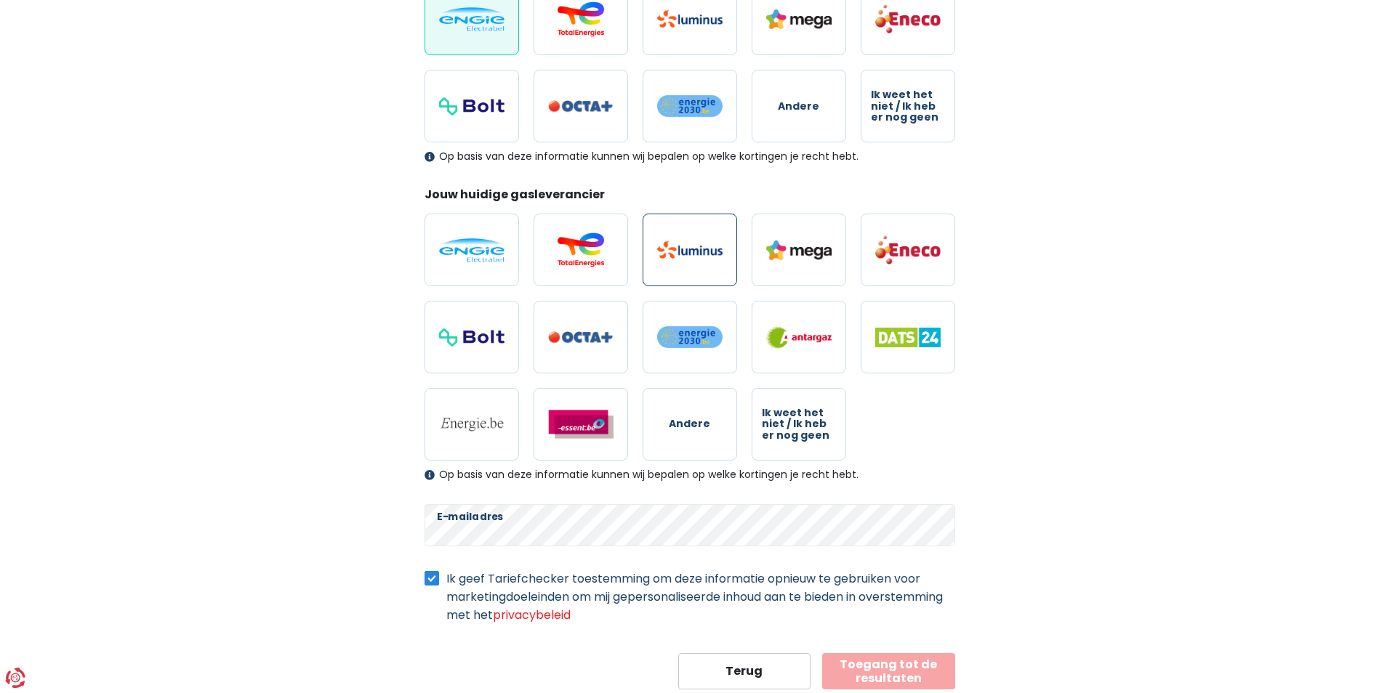
scroll to position [291, 0]
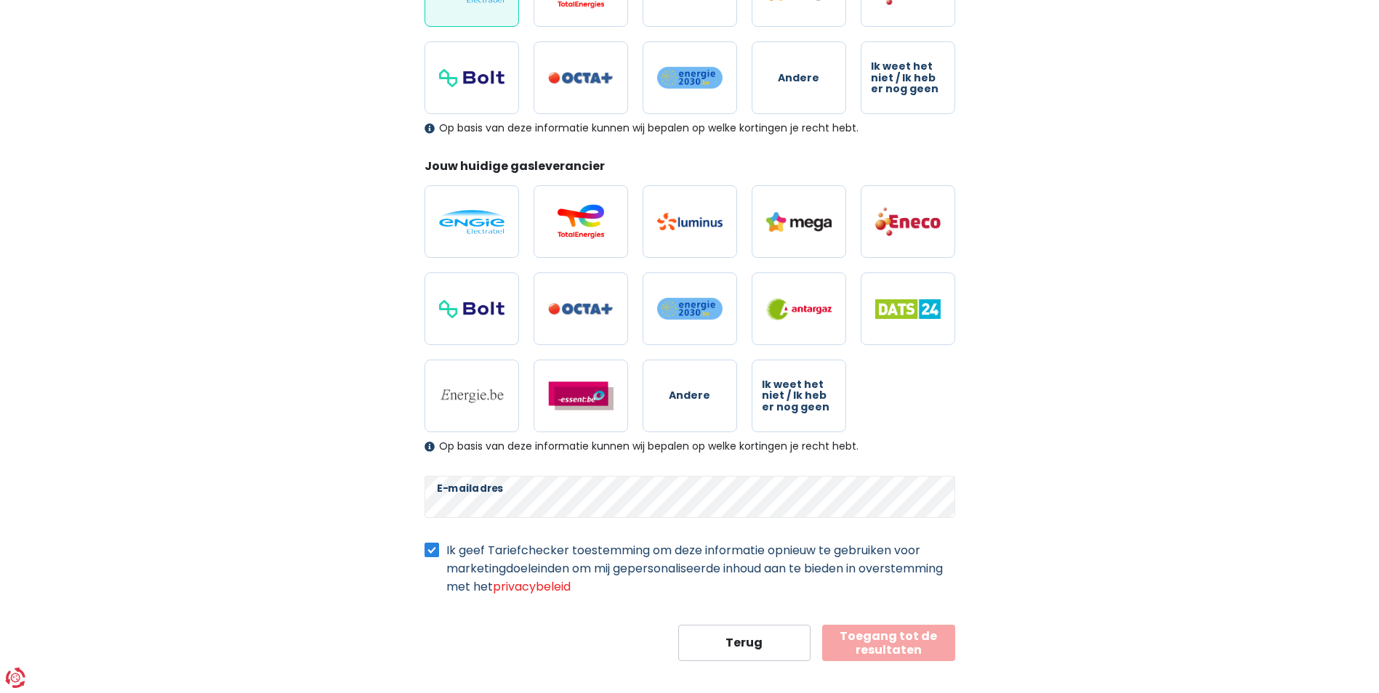
click at [443, 448] on div "Op basis van deze informatie kunnen wij bepalen op welke kortingen je recht heb…" at bounding box center [689, 446] width 531 height 12
click at [435, 142] on form "Jouw huidige elektriciteitsleverancier Andere Ik weet het niet / Ik heb er nog …" at bounding box center [689, 294] width 531 height 735
click at [860, 128] on div "Op basis van deze informatie kunnen wij bepalen op welke kortingen je recht heb…" at bounding box center [689, 128] width 531 height 12
